Goal: Task Accomplishment & Management: Use online tool/utility

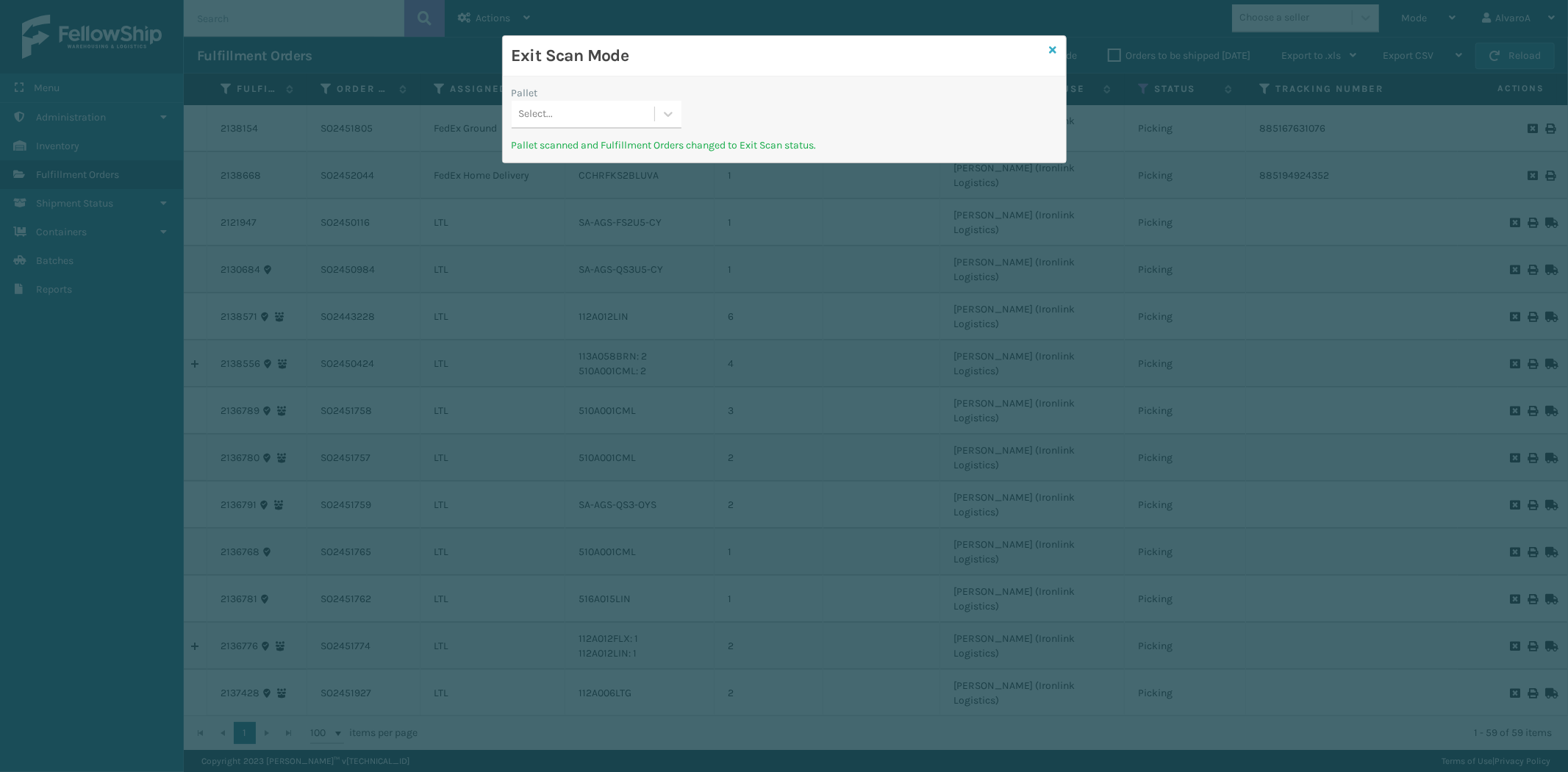
click at [1055, 46] on icon at bounding box center [1053, 50] width 7 height 10
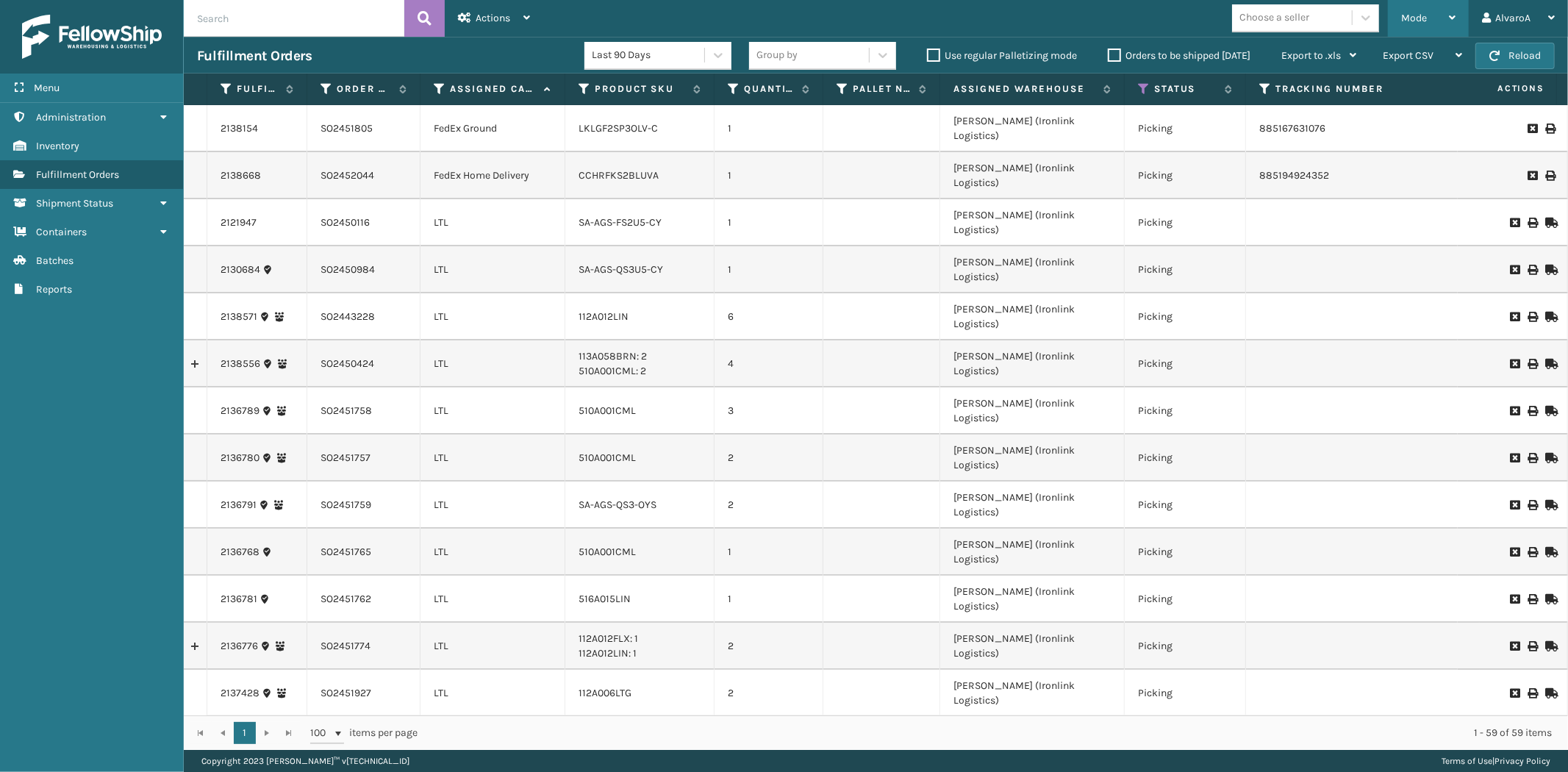
click at [1424, 24] on div "Mode" at bounding box center [1428, 18] width 55 height 37
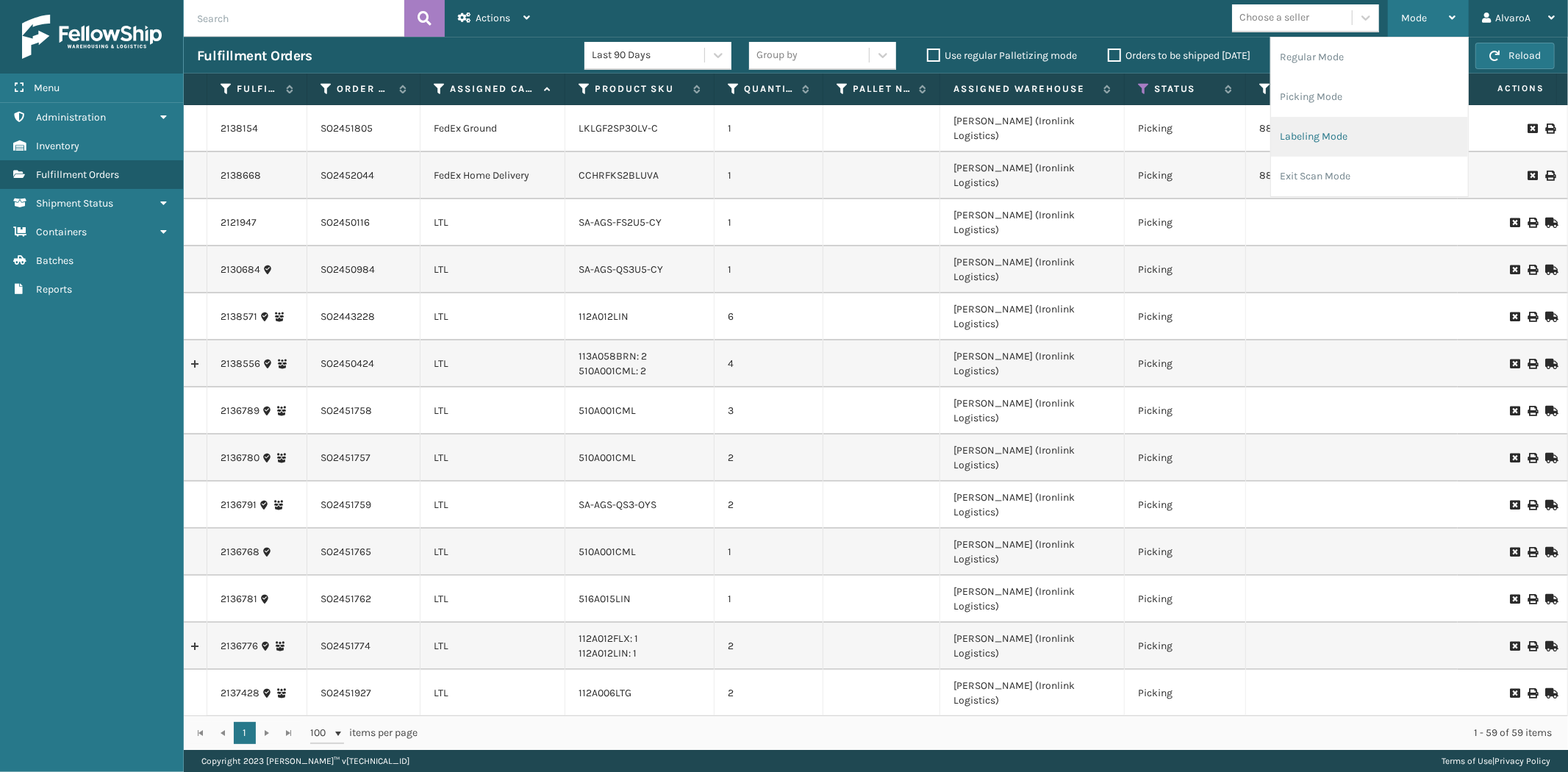
click at [1302, 130] on li "Labeling Mode" at bounding box center [1369, 137] width 197 height 40
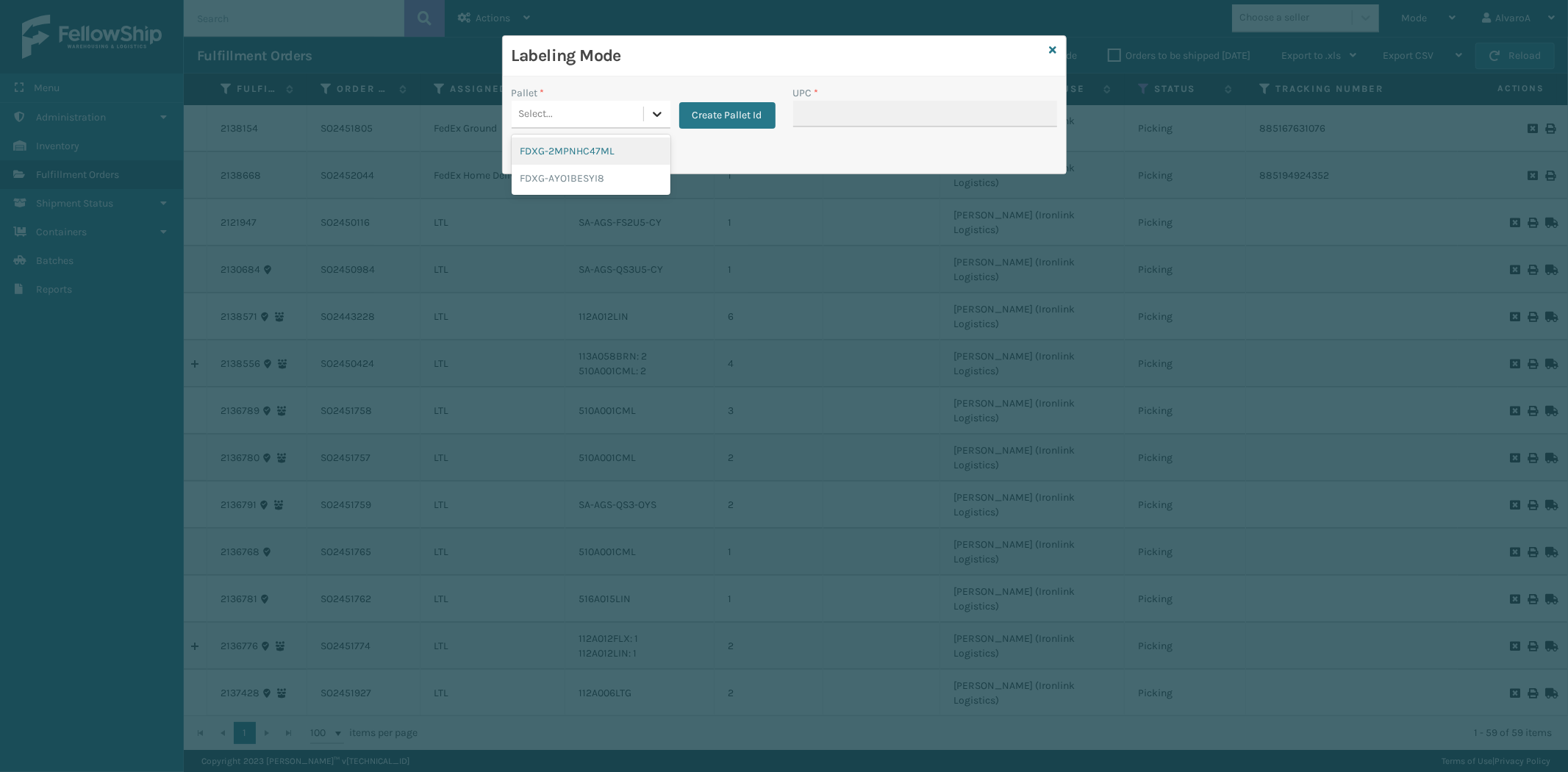
click at [657, 123] on div at bounding box center [657, 114] width 27 height 27
click at [722, 110] on button "Create Pallet Id" at bounding box center [727, 115] width 96 height 27
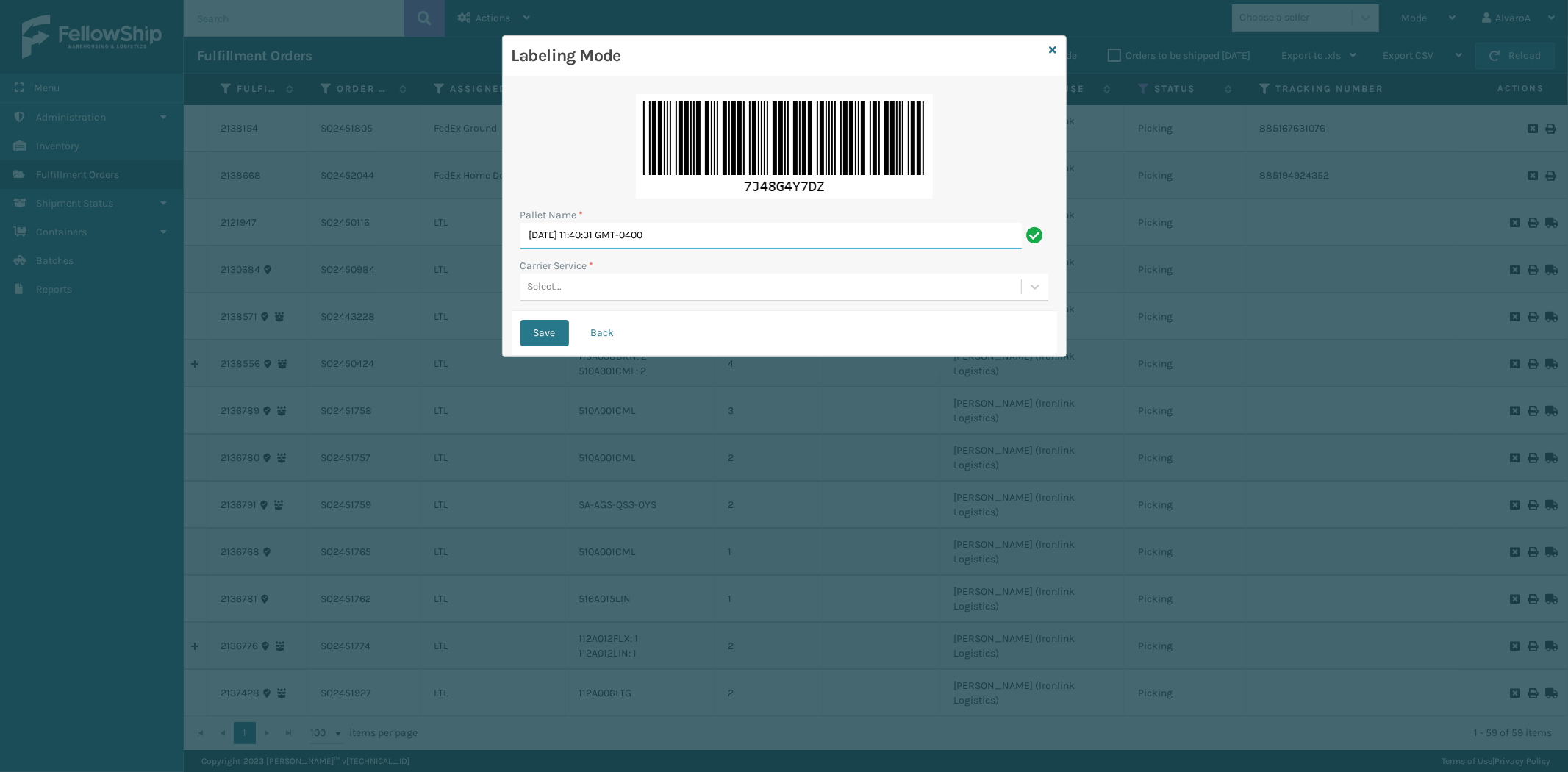
drag, startPoint x: 748, startPoint y: 241, endPoint x: 215, endPoint y: 308, distance: 537.2
click at [215, 308] on div "Labeling Mode Pallet Name * [DATE] 11:40:31 GMT-0400 Carrier Service * Select..…" at bounding box center [784, 386] width 1568 height 772
type input "LPN 518162"
drag, startPoint x: 553, startPoint y: 306, endPoint x: 565, endPoint y: 289, distance: 20.8
click at [553, 305] on div "Pallet Name * LPN 518162 Carrier Service * Select..." at bounding box center [784, 198] width 545 height 226
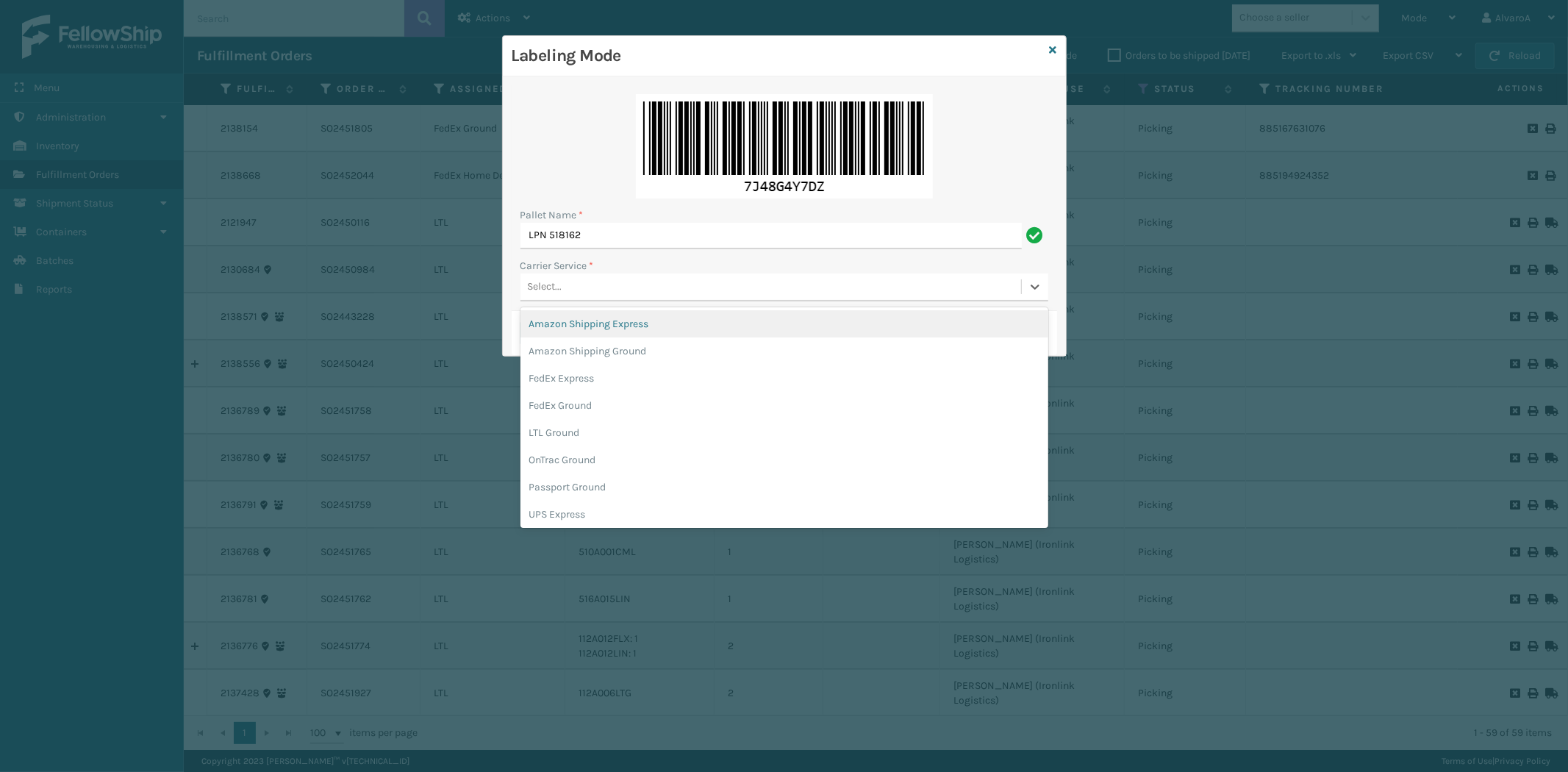
click at [565, 289] on div "Select..." at bounding box center [770, 286] width 501 height 24
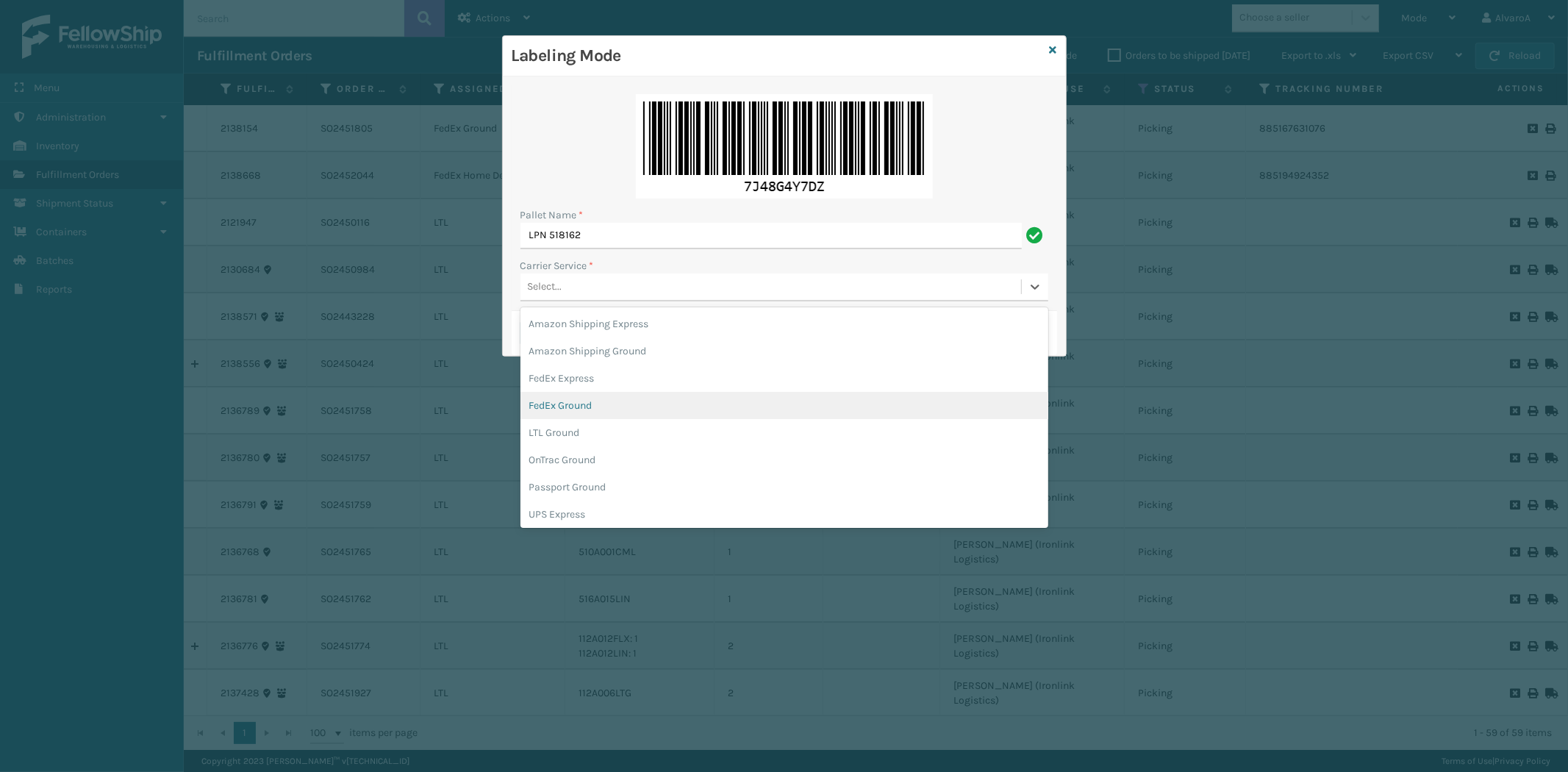
click at [559, 402] on div "FedEx Ground" at bounding box center [784, 404] width 528 height 27
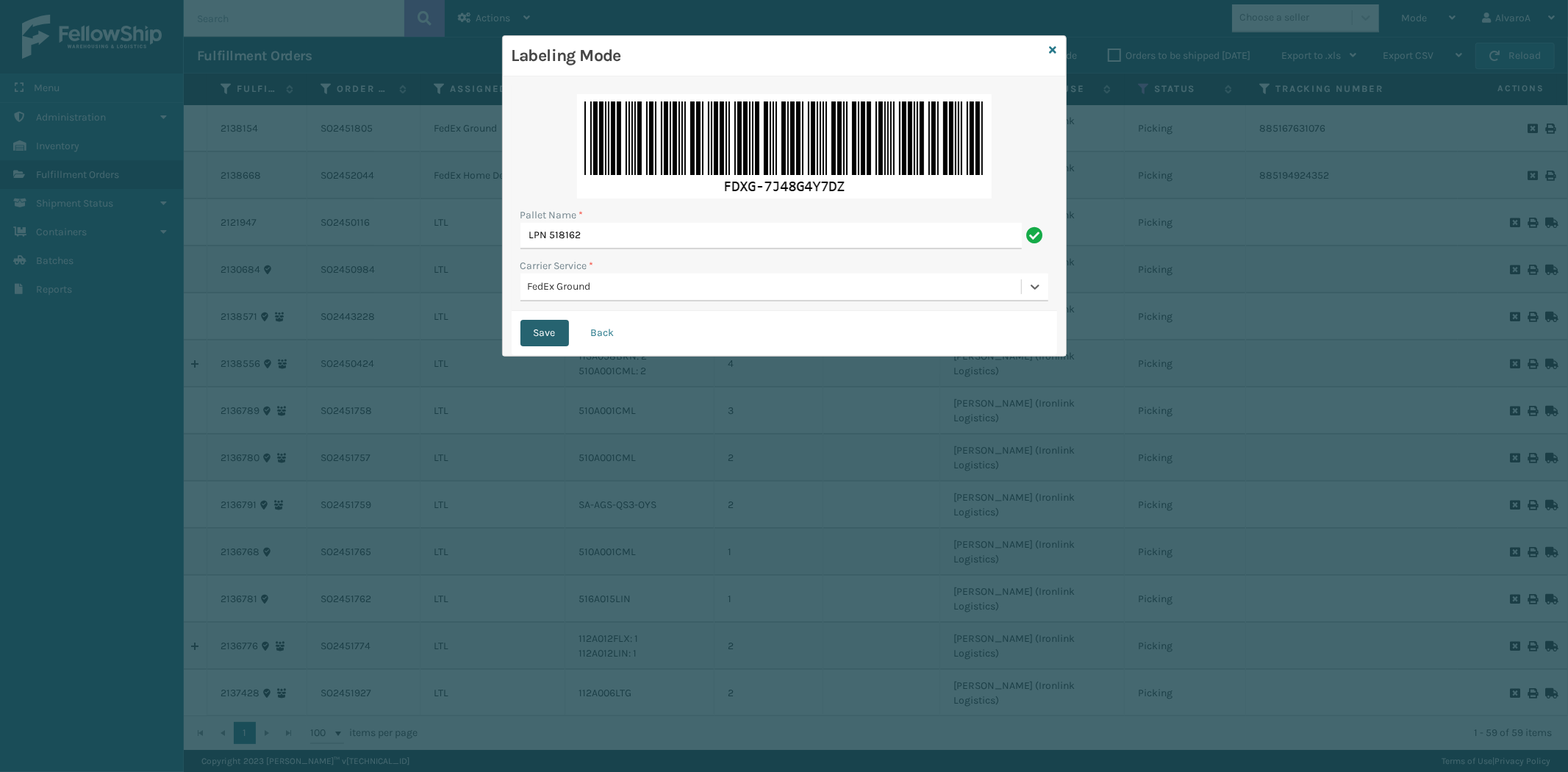
click at [553, 334] on button "Save" at bounding box center [544, 333] width 49 height 27
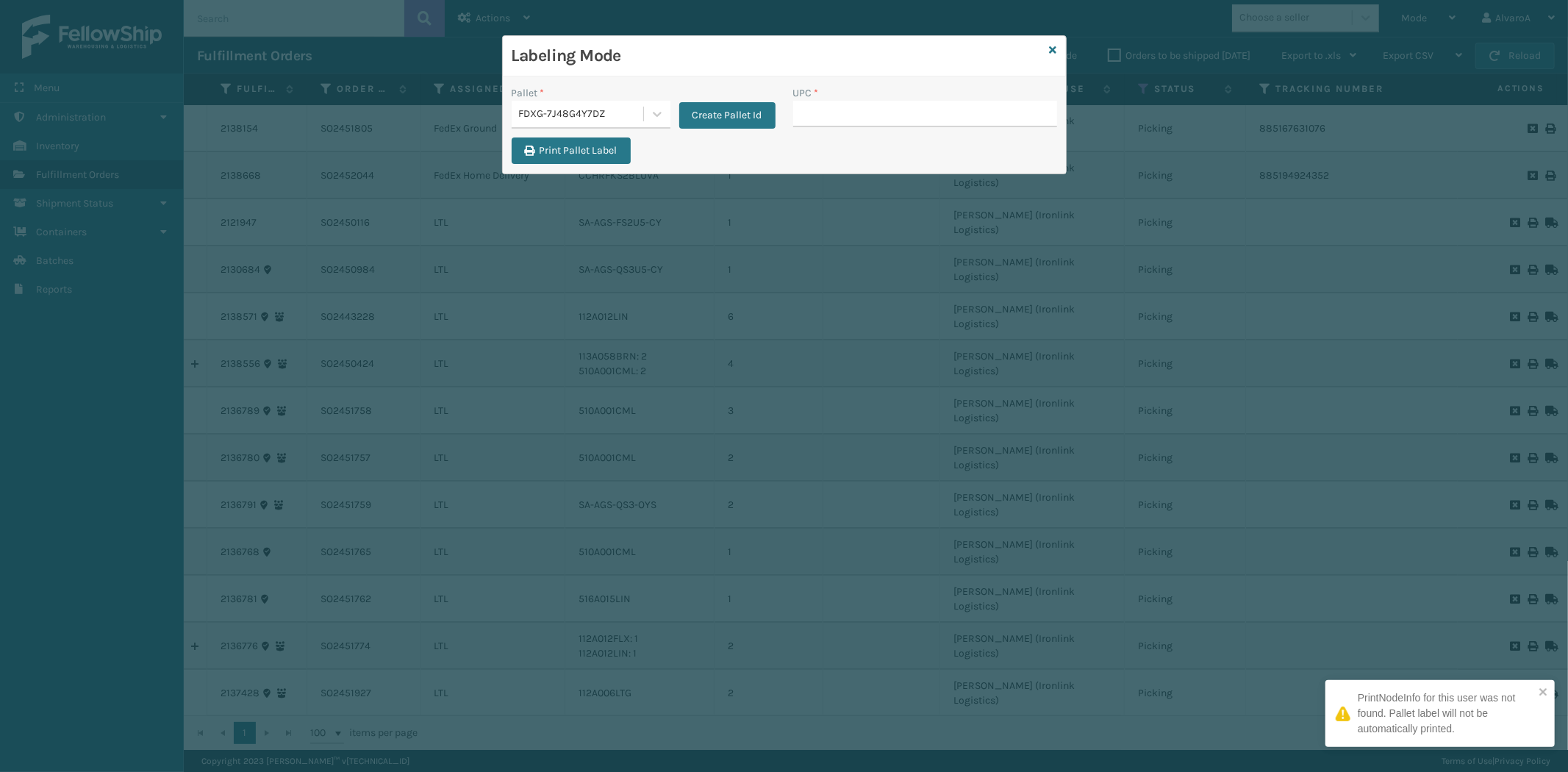
click at [807, 105] on input "UPC *" at bounding box center [925, 114] width 264 height 27
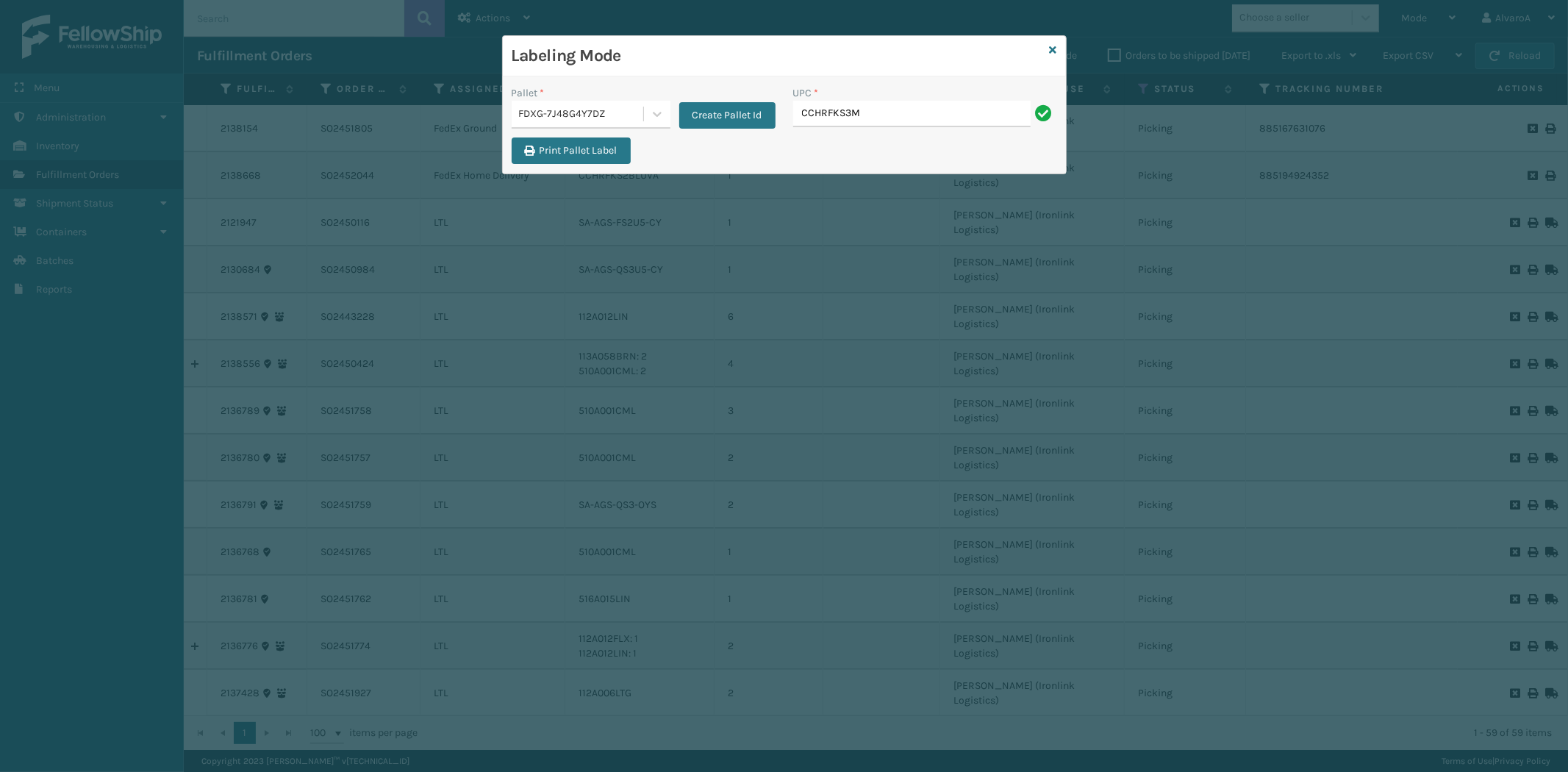
type input "CCHRFKS3M26BKVA"
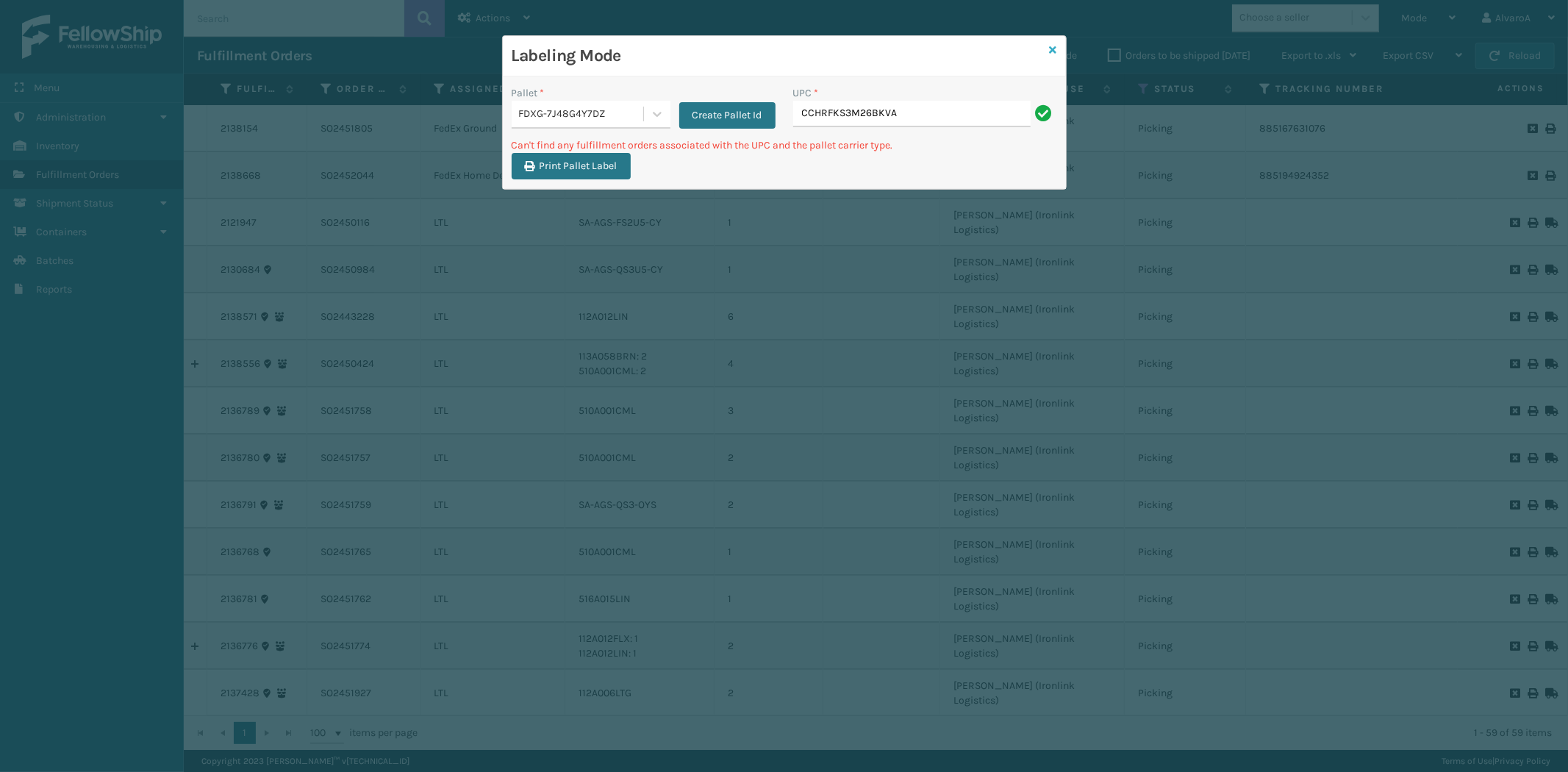
click at [1055, 49] on icon at bounding box center [1053, 50] width 7 height 10
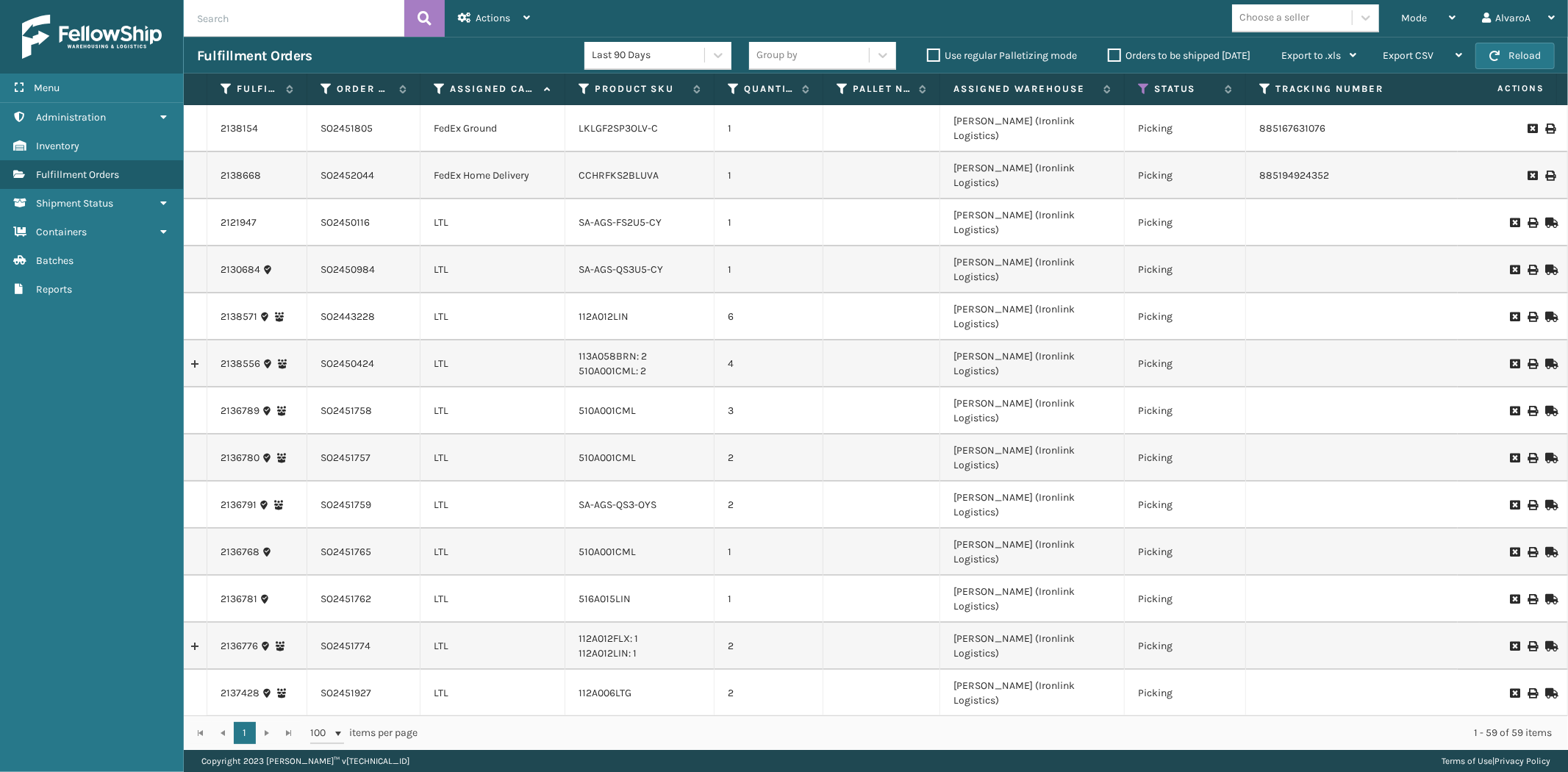
click at [932, 57] on label "Use regular Palletizing mode" at bounding box center [1001, 55] width 150 height 13
click at [928, 56] on input "Use regular Palletizing mode" at bounding box center [927, 52] width 1 height 10
click at [1435, 11] on div "Mode" at bounding box center [1428, 18] width 55 height 37
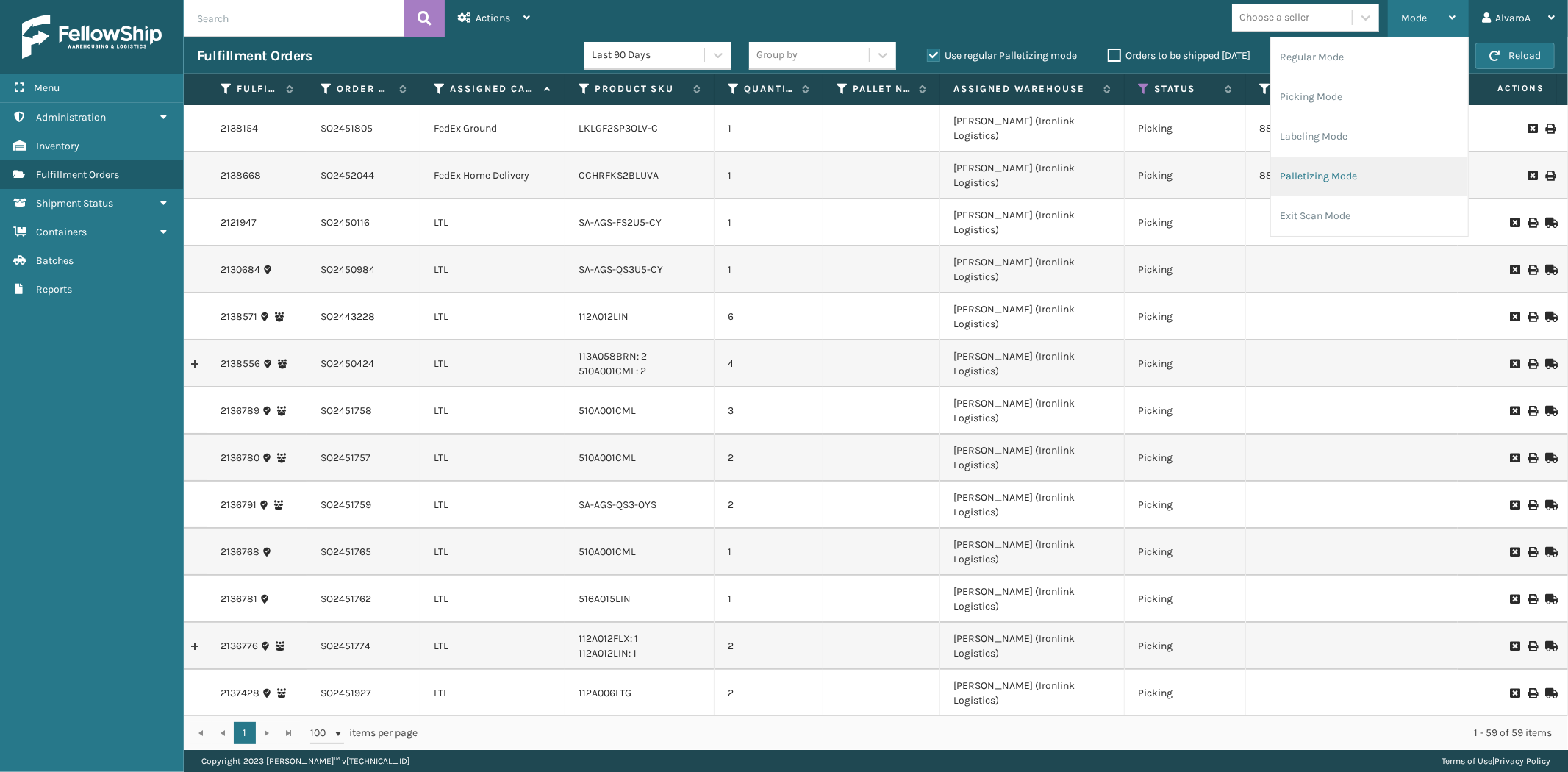
click at [1309, 171] on li "Palletizing Mode" at bounding box center [1369, 176] width 197 height 40
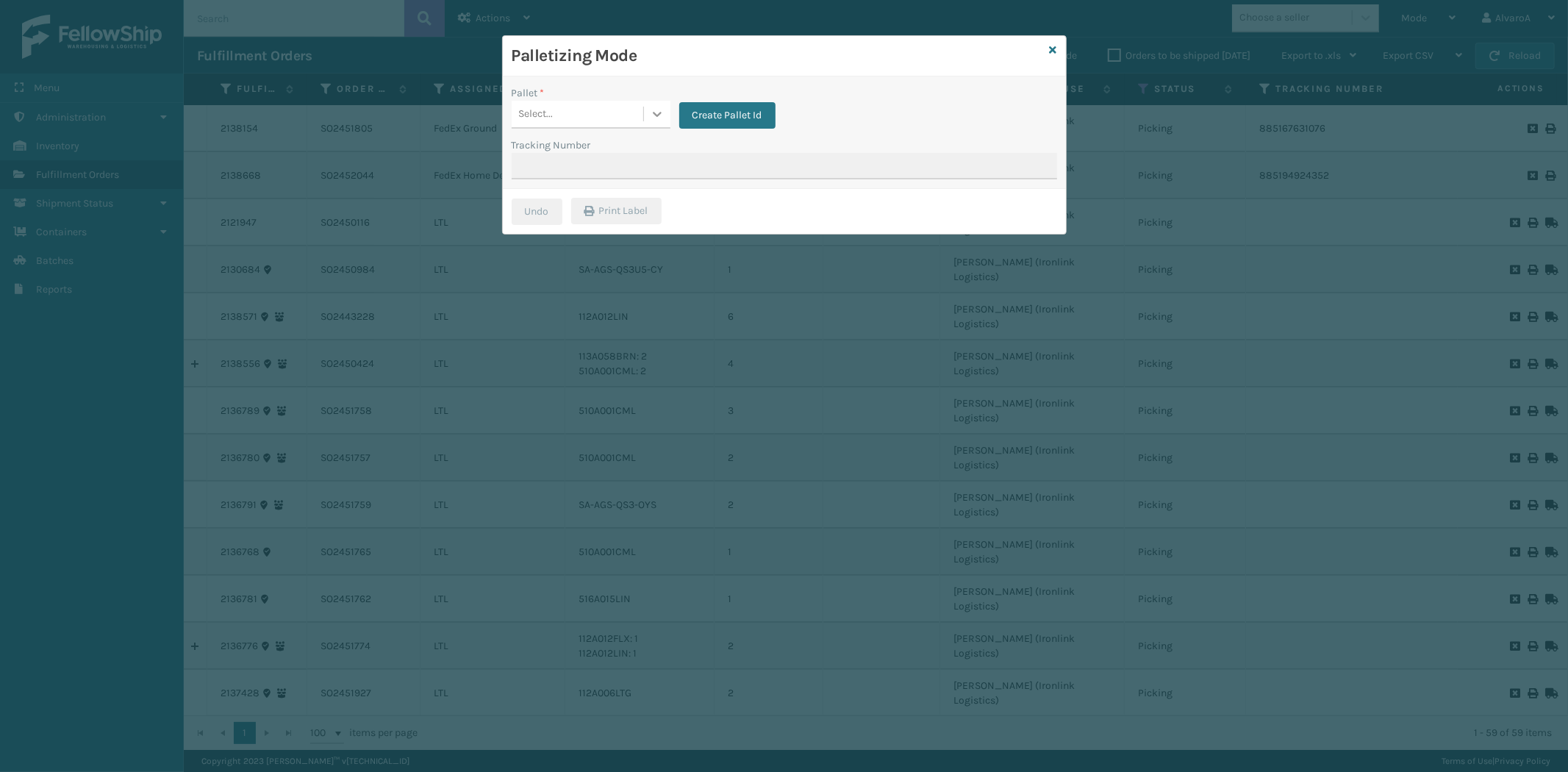
drag, startPoint x: 643, startPoint y: 112, endPoint x: 642, endPoint y: 127, distance: 15.0
click at [644, 115] on div at bounding box center [657, 114] width 27 height 27
click at [644, 180] on span "button" at bounding box center [648, 181] width 9 height 10
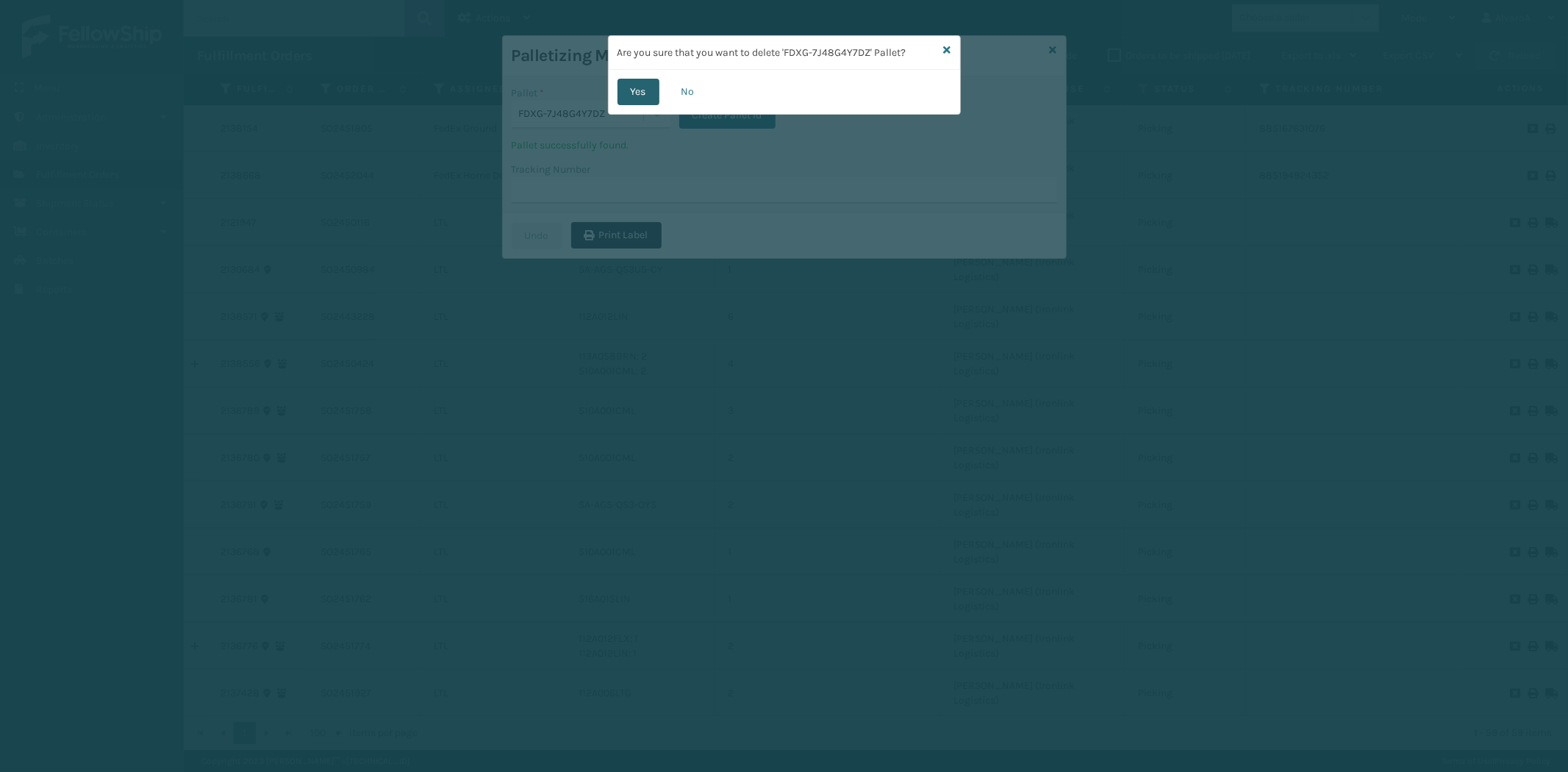
click at [622, 92] on button "Yes" at bounding box center [638, 91] width 42 height 27
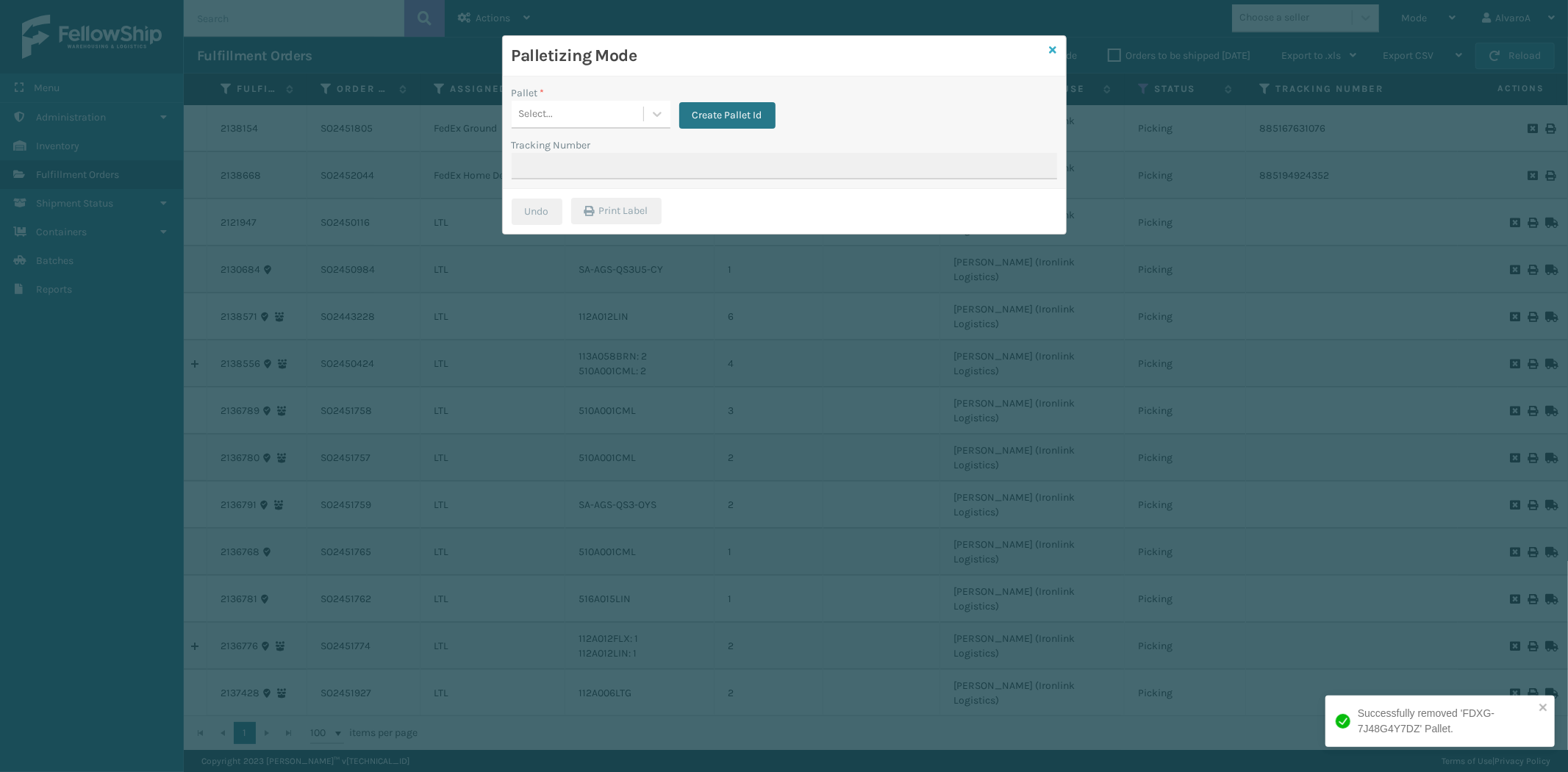
click at [1056, 50] on div "Palletizing Mode Pallet * Select... Create Pallet Id Tracking Number Undo Print…" at bounding box center [785, 135] width 565 height 199
click at [1055, 50] on icon at bounding box center [1053, 50] width 7 height 10
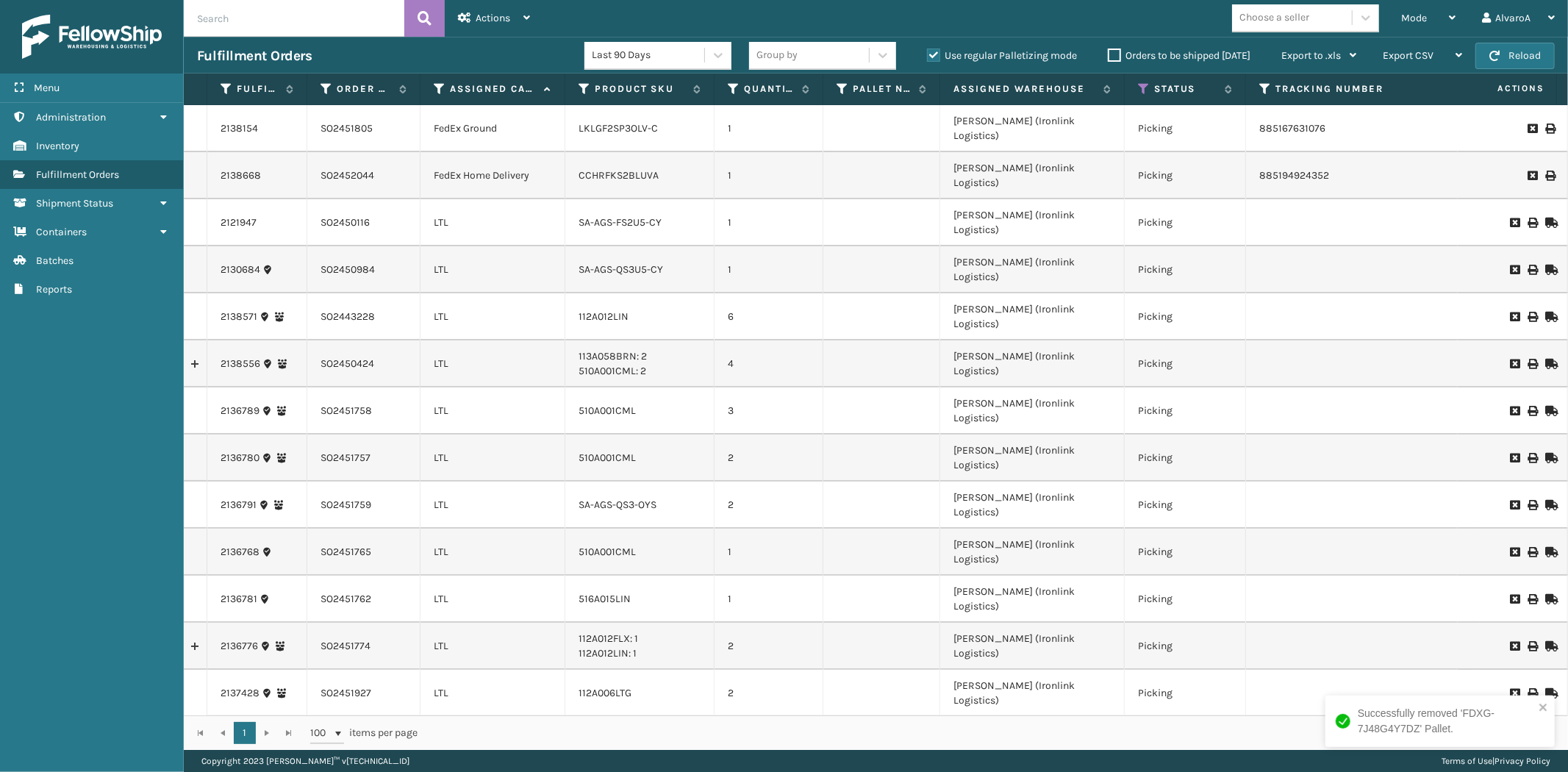
drag, startPoint x: 928, startPoint y: 54, endPoint x: 1114, endPoint y: 47, distance: 186.1
click at [928, 55] on label "Use regular Palletizing mode" at bounding box center [1001, 55] width 150 height 13
click at [928, 55] on input "Use regular Palletizing mode" at bounding box center [927, 52] width 1 height 10
checkbox input "false"
click at [1391, 24] on div "Mode Regular Mode Picking Mode Labeling Mode Exit Scan Mode" at bounding box center [1428, 18] width 81 height 37
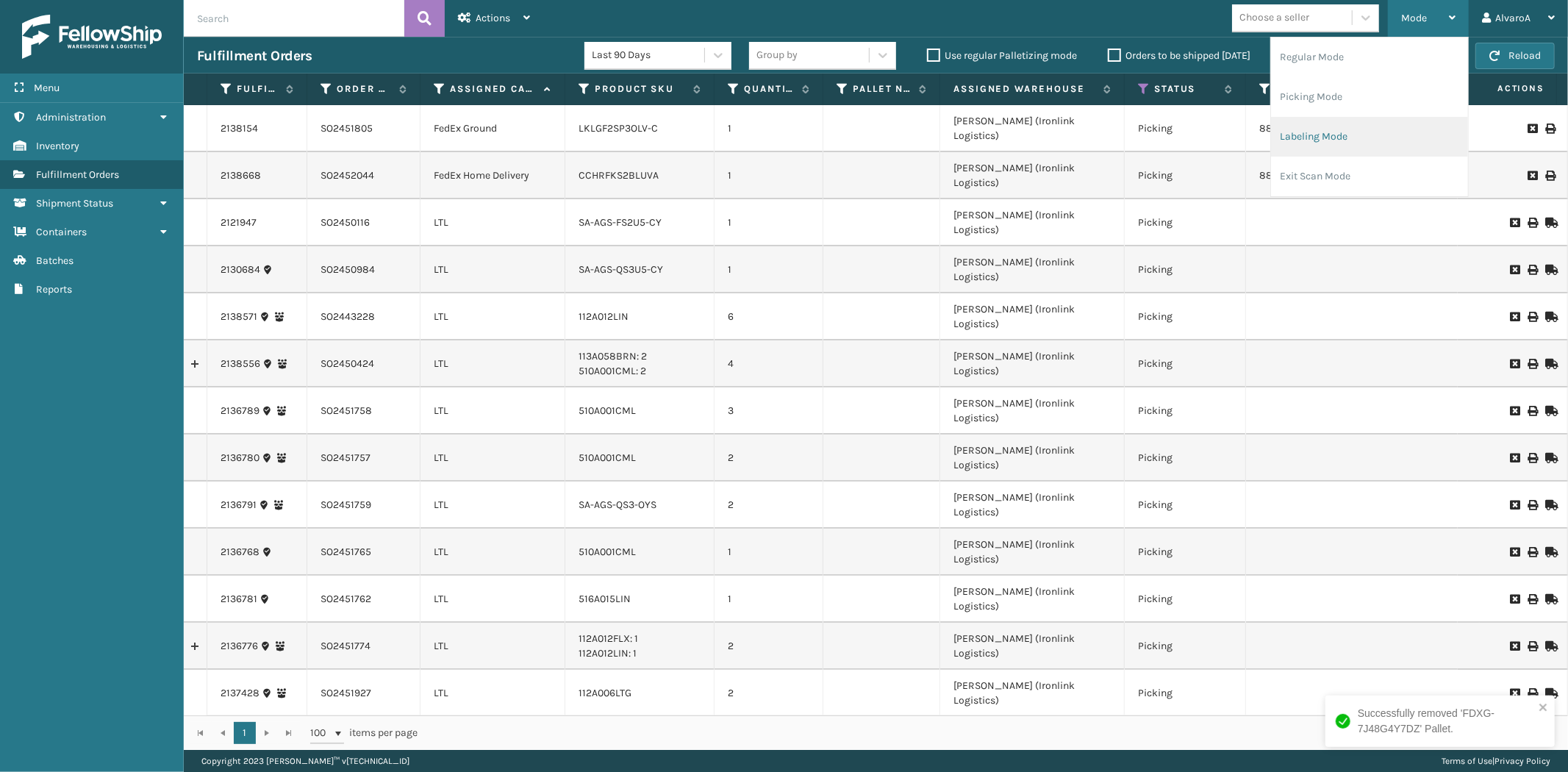
click at [1310, 129] on li "Labeling Mode" at bounding box center [1369, 137] width 197 height 40
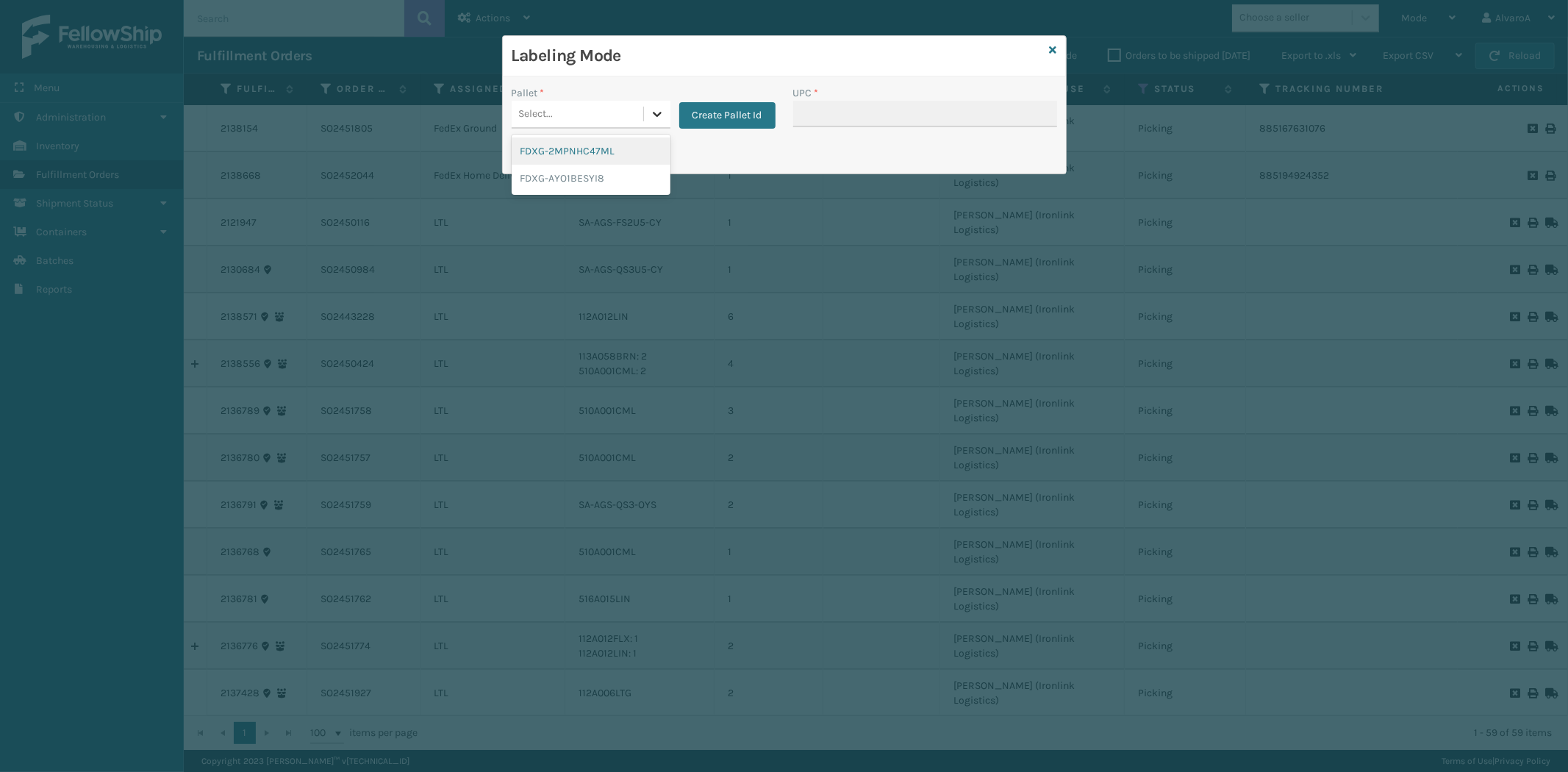
drag, startPoint x: 656, startPoint y: 113, endPoint x: 706, endPoint y: 110, distance: 50.1
click at [656, 113] on icon at bounding box center [657, 114] width 15 height 15
click at [710, 114] on button "Create Pallet Id" at bounding box center [727, 115] width 96 height 27
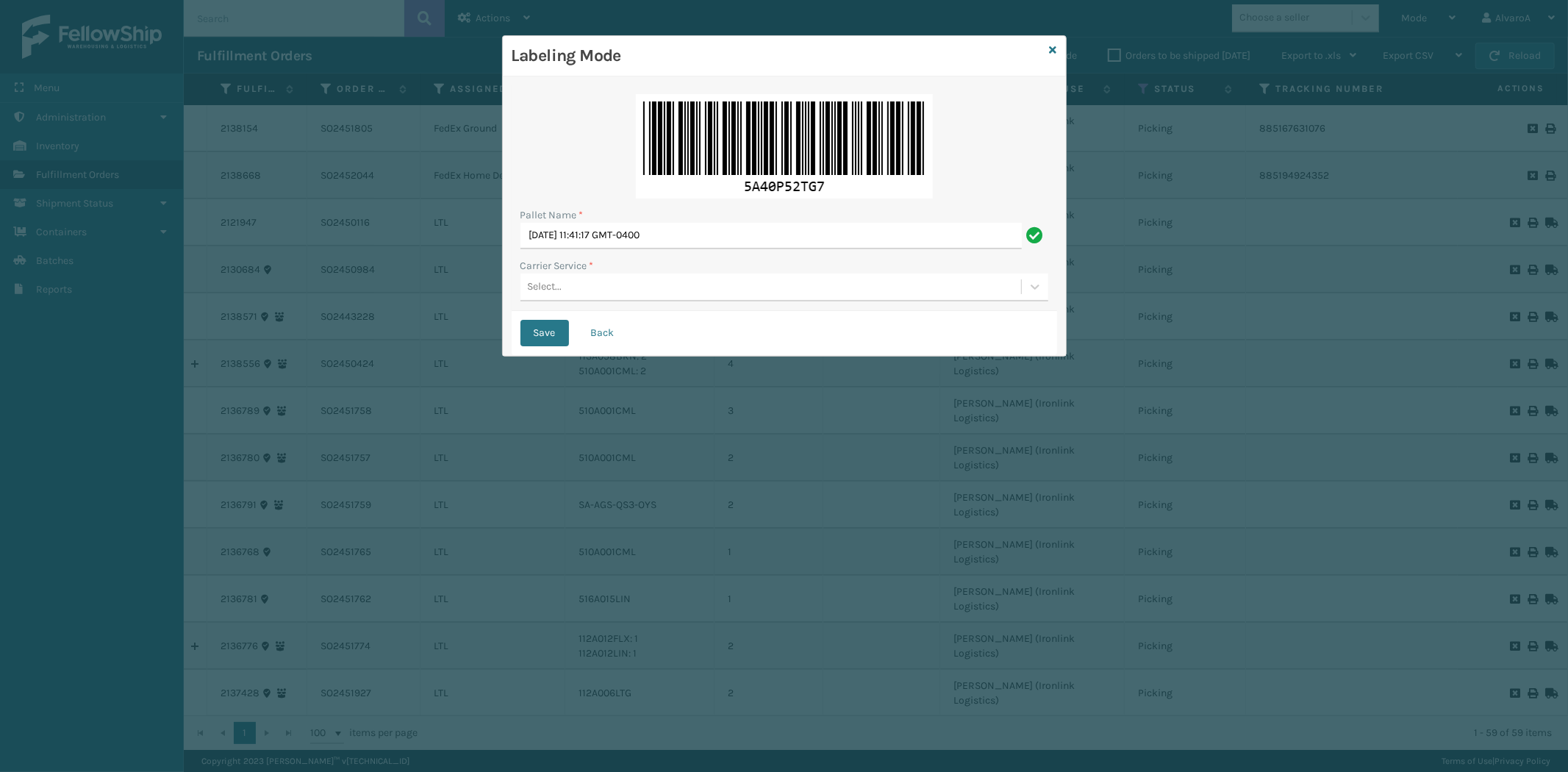
drag, startPoint x: 736, startPoint y: 217, endPoint x: 702, endPoint y: 226, distance: 35.2
click at [702, 226] on div "Pallet Name * [DATE] 11:41:17 GMT-0400" at bounding box center [784, 228] width 528 height 42
drag, startPoint x: 707, startPoint y: 232, endPoint x: 244, endPoint y: 279, distance: 465.4
click at [238, 291] on div "Labeling Mode Pallet Name * [DATE] 11:41:17 GMT-0400 Carrier Service * Select..…" at bounding box center [784, 386] width 1568 height 772
type input "LPN 518162"
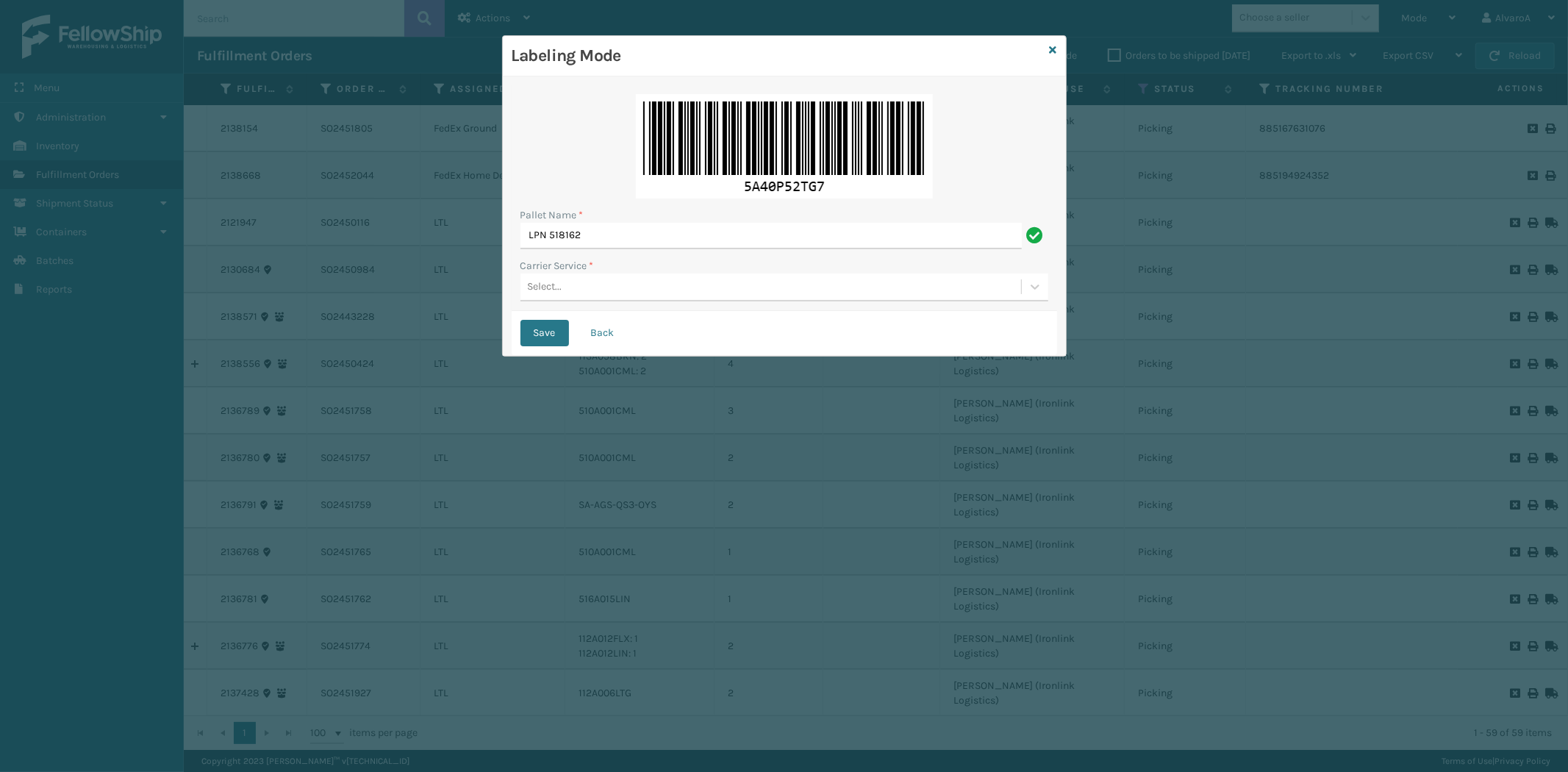
click at [569, 288] on div "Select..." at bounding box center [770, 286] width 501 height 24
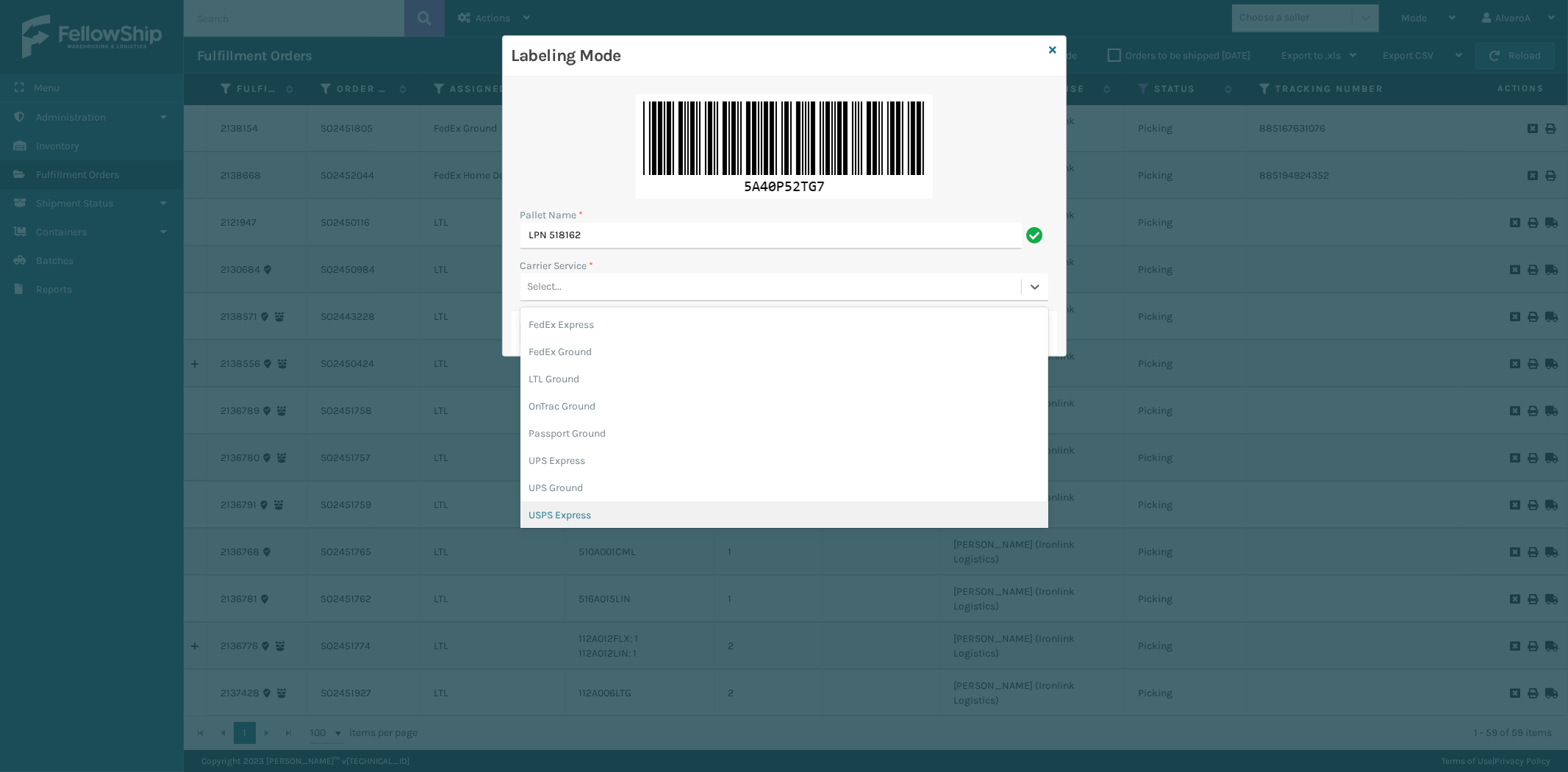
scroll to position [81, 0]
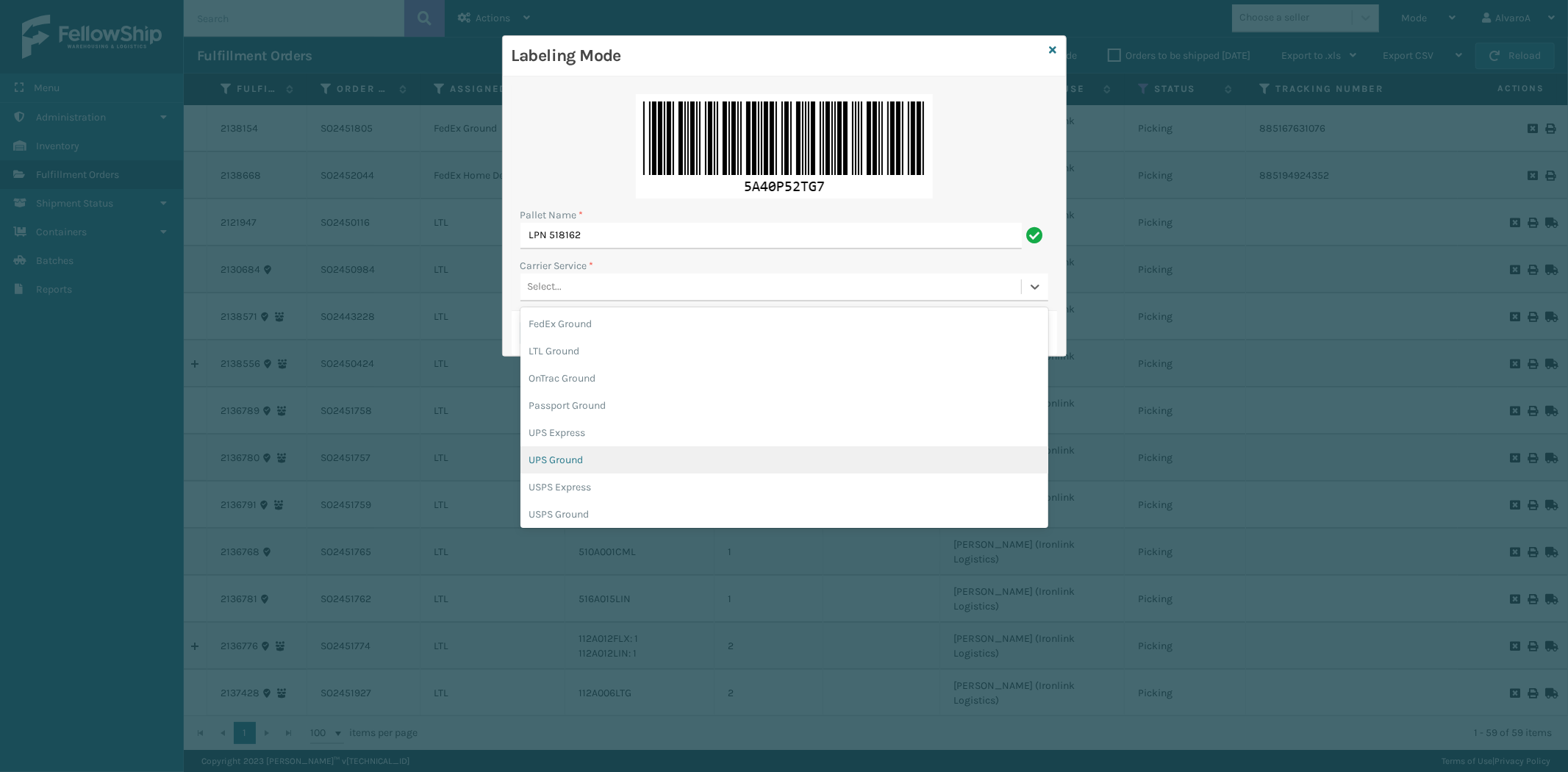
click at [570, 466] on div "UPS Ground" at bounding box center [784, 459] width 528 height 27
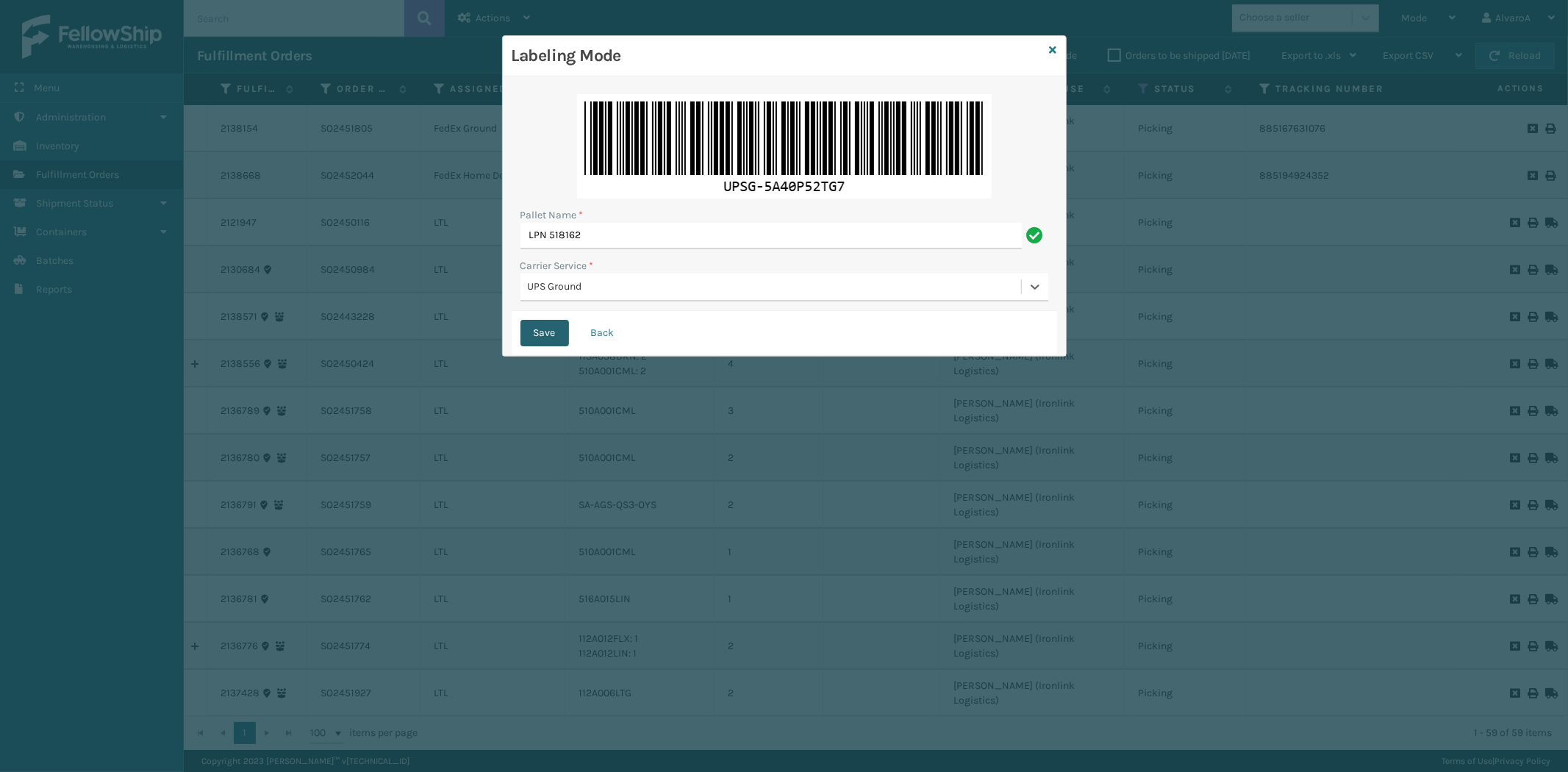
click at [544, 331] on button "Save" at bounding box center [544, 333] width 49 height 27
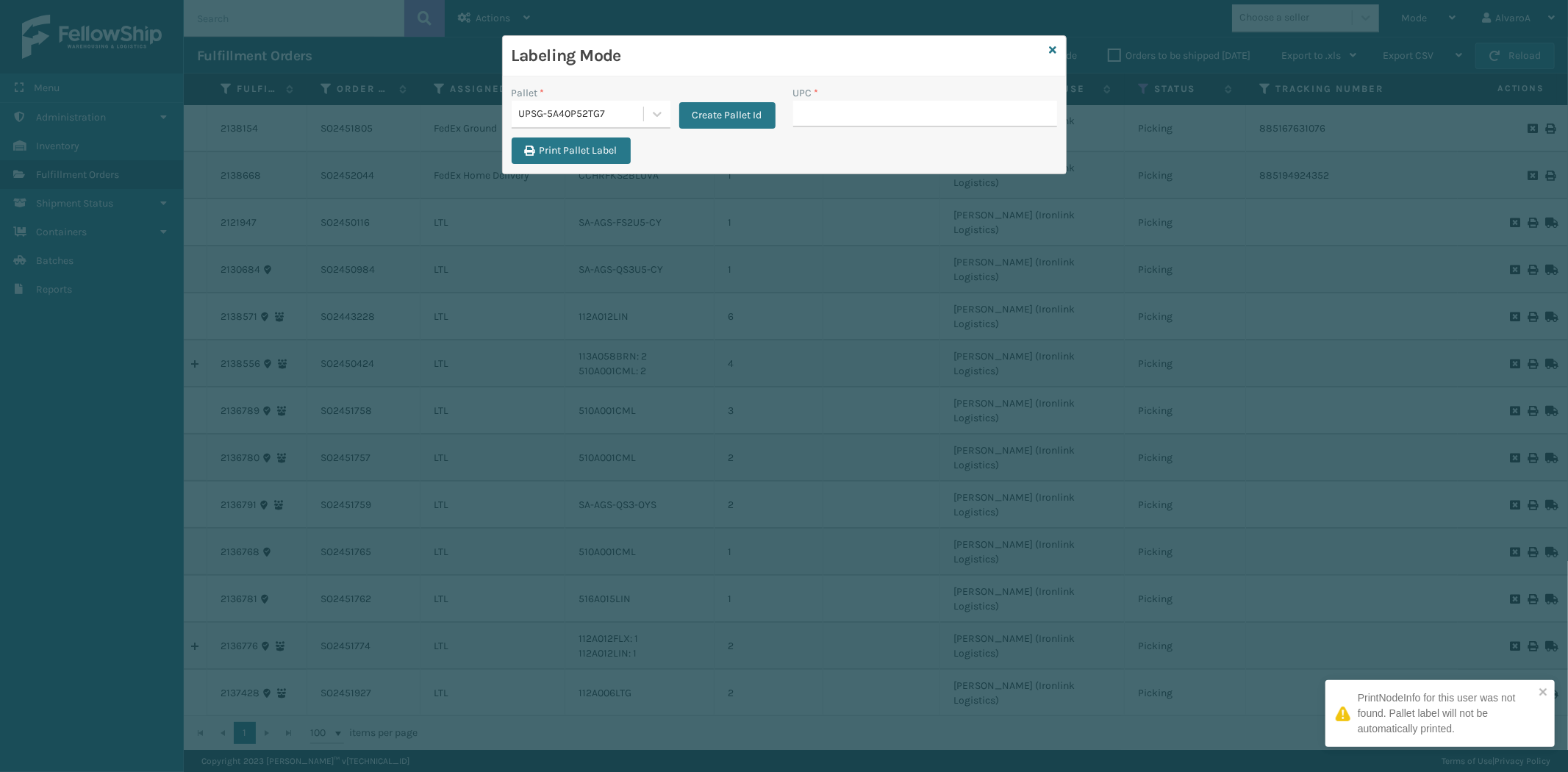
click at [809, 112] on input "UPC *" at bounding box center [925, 114] width 264 height 27
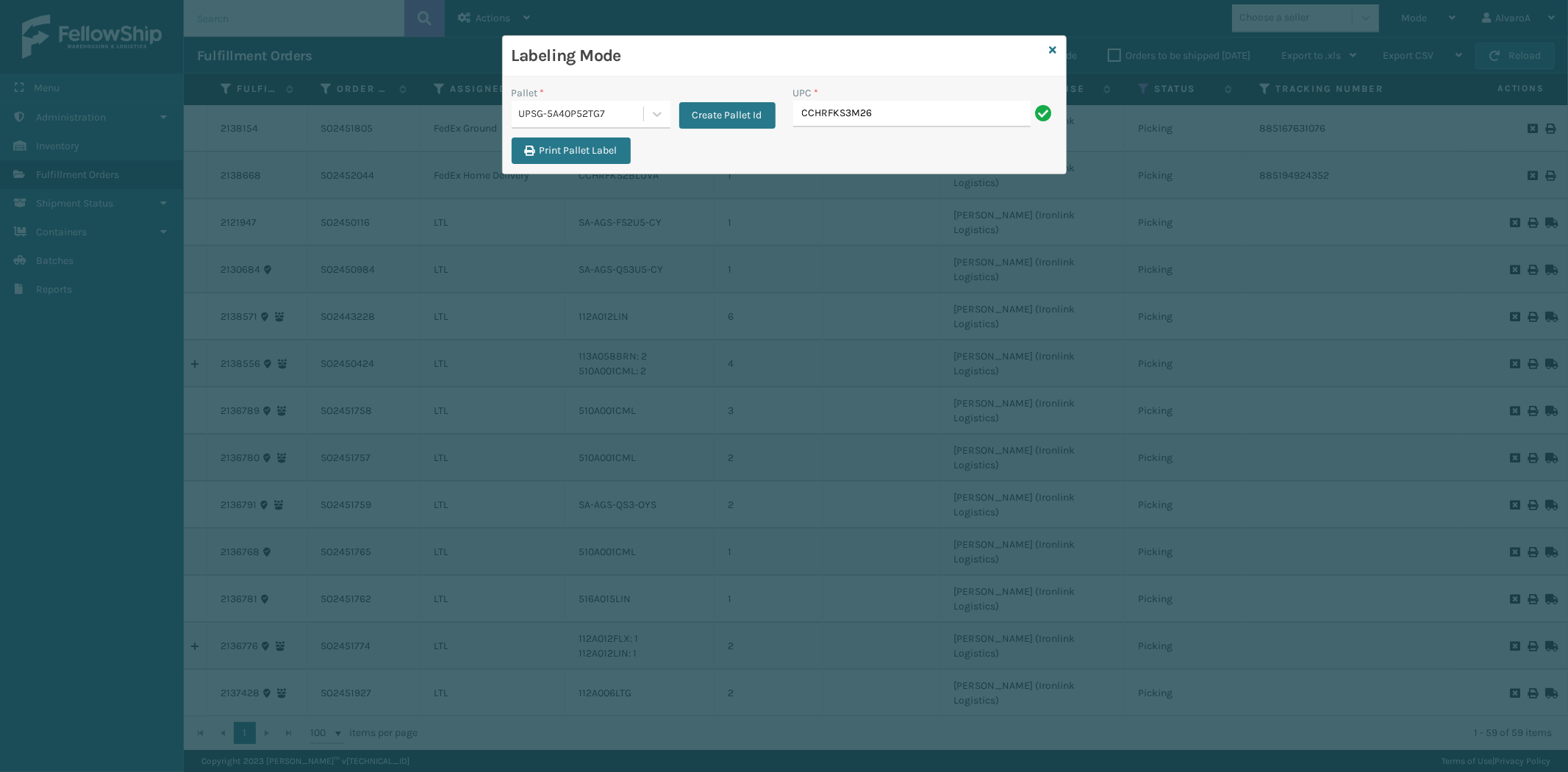
type input "CCHRFKS3M26BKVA"
click at [1046, 55] on div "Labeling Mode" at bounding box center [784, 55] width 563 height 41
click at [1050, 52] on icon at bounding box center [1053, 50] width 7 height 10
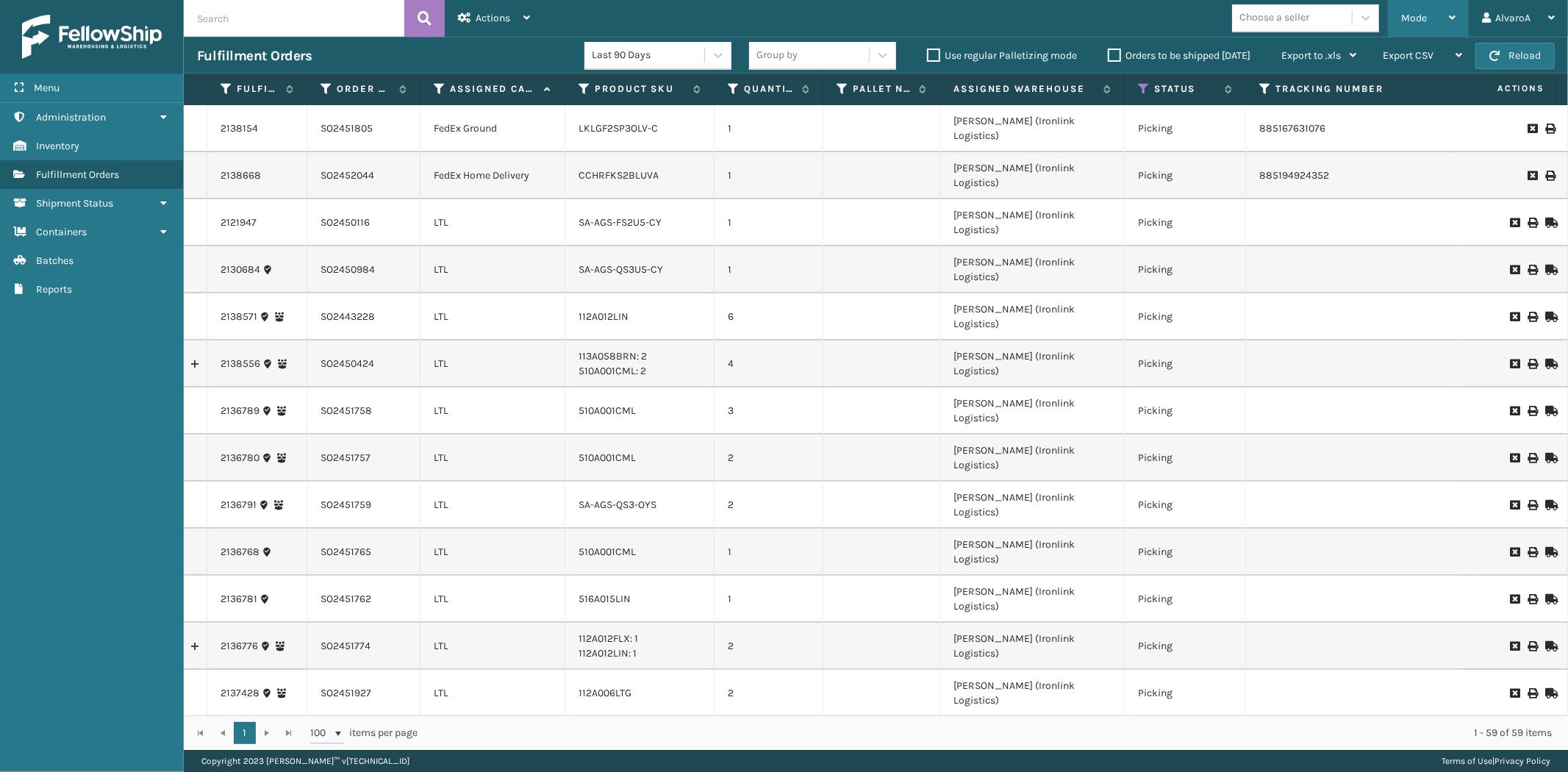
click at [1407, 18] on span "Mode" at bounding box center [1414, 18] width 26 height 13
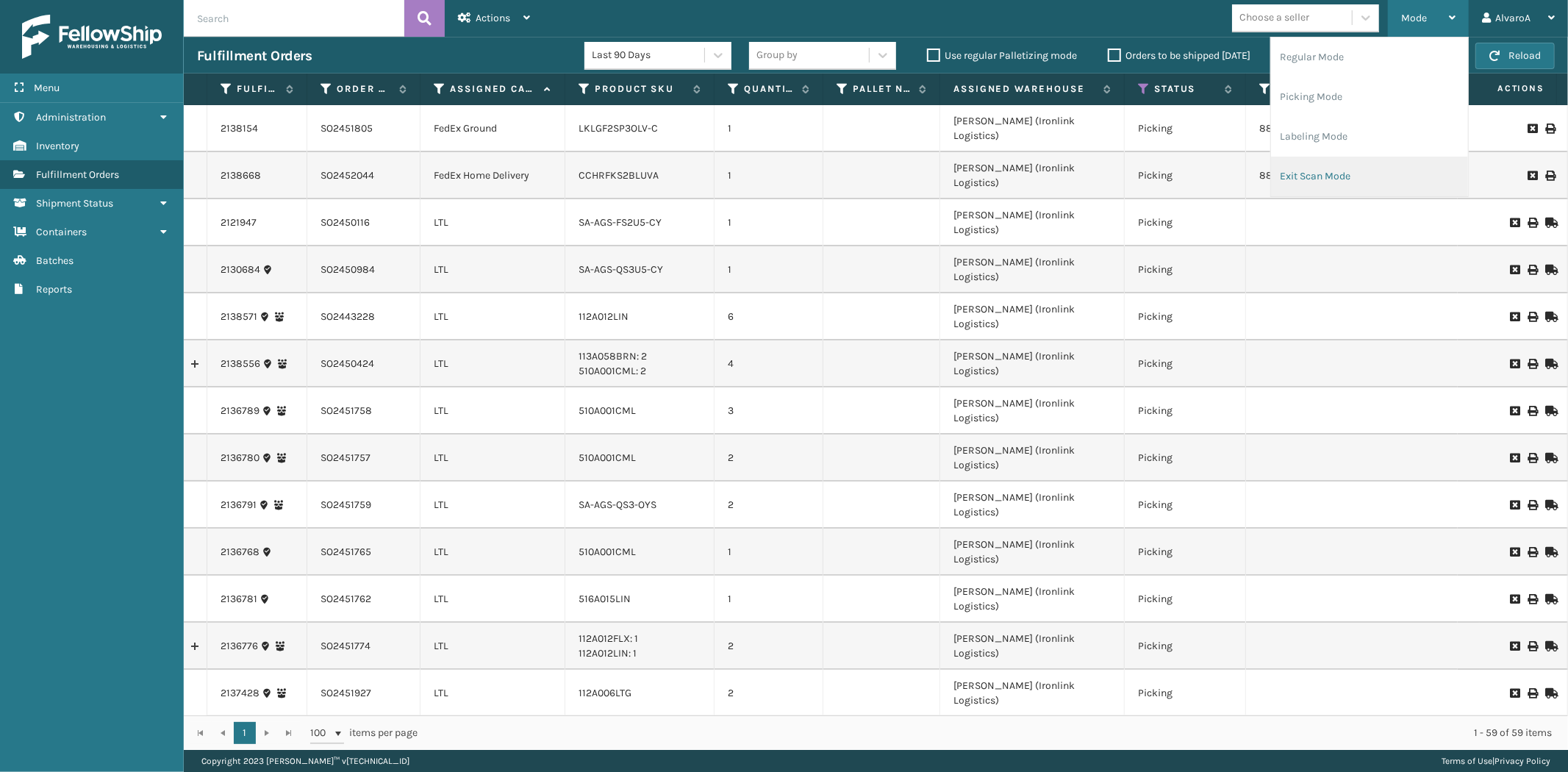
click at [1325, 185] on li "Exit Scan Mode" at bounding box center [1369, 176] width 197 height 40
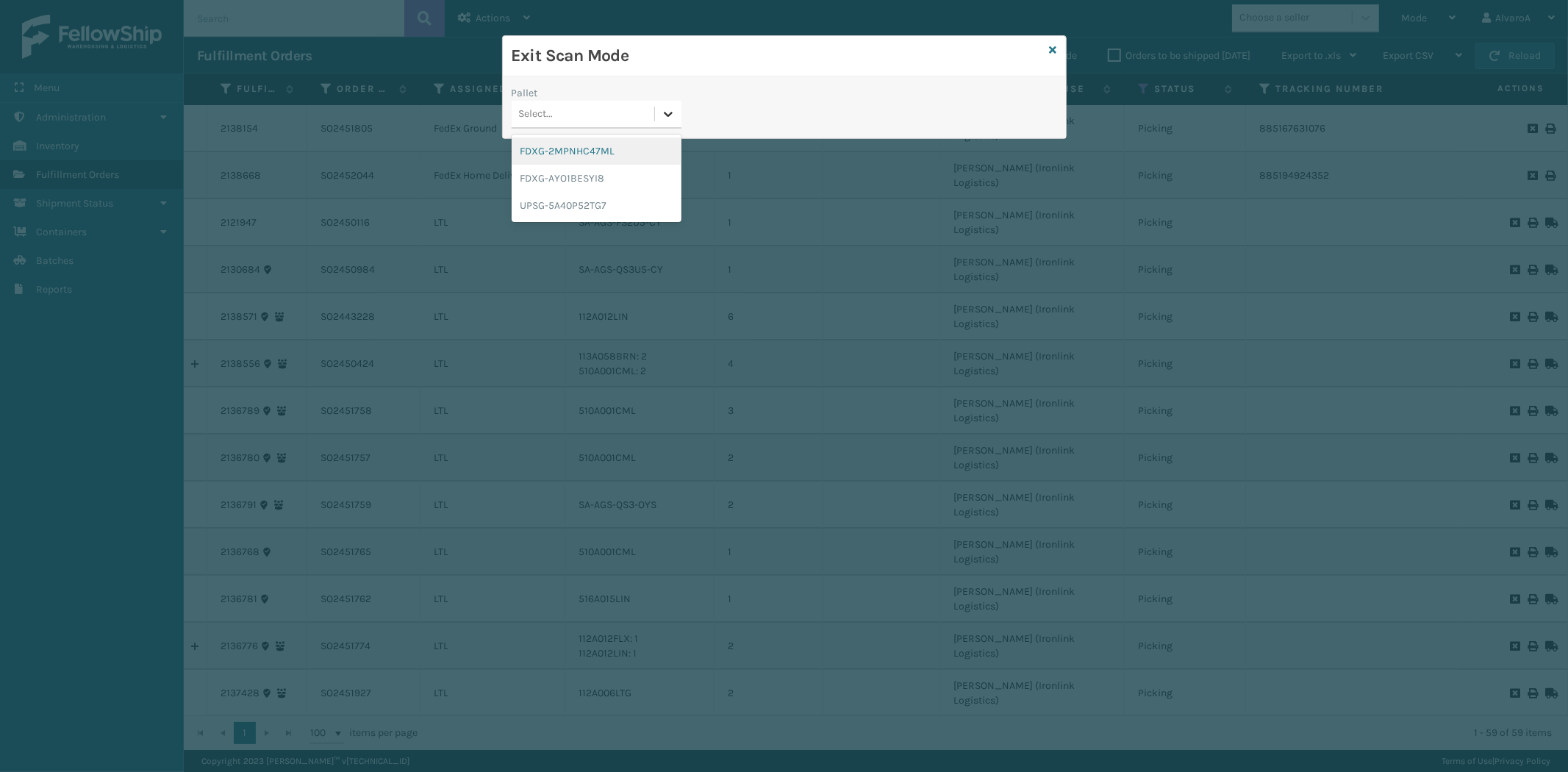
click at [672, 114] on icon at bounding box center [668, 114] width 15 height 15
click at [609, 199] on div "UPSG-5A40P52TG7" at bounding box center [596, 205] width 169 height 27
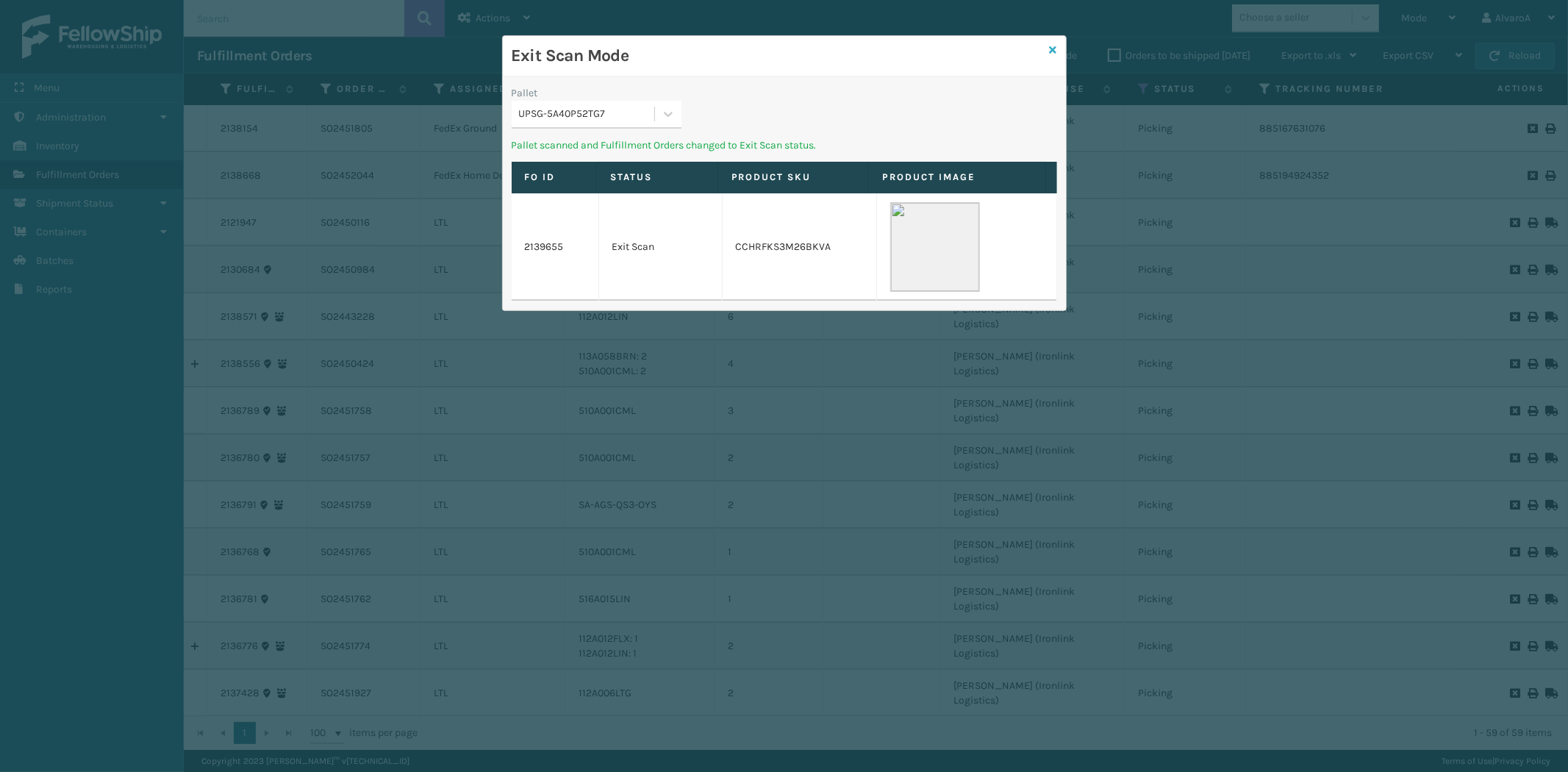
click at [1053, 50] on icon at bounding box center [1053, 50] width 7 height 10
